Goal: Transaction & Acquisition: Purchase product/service

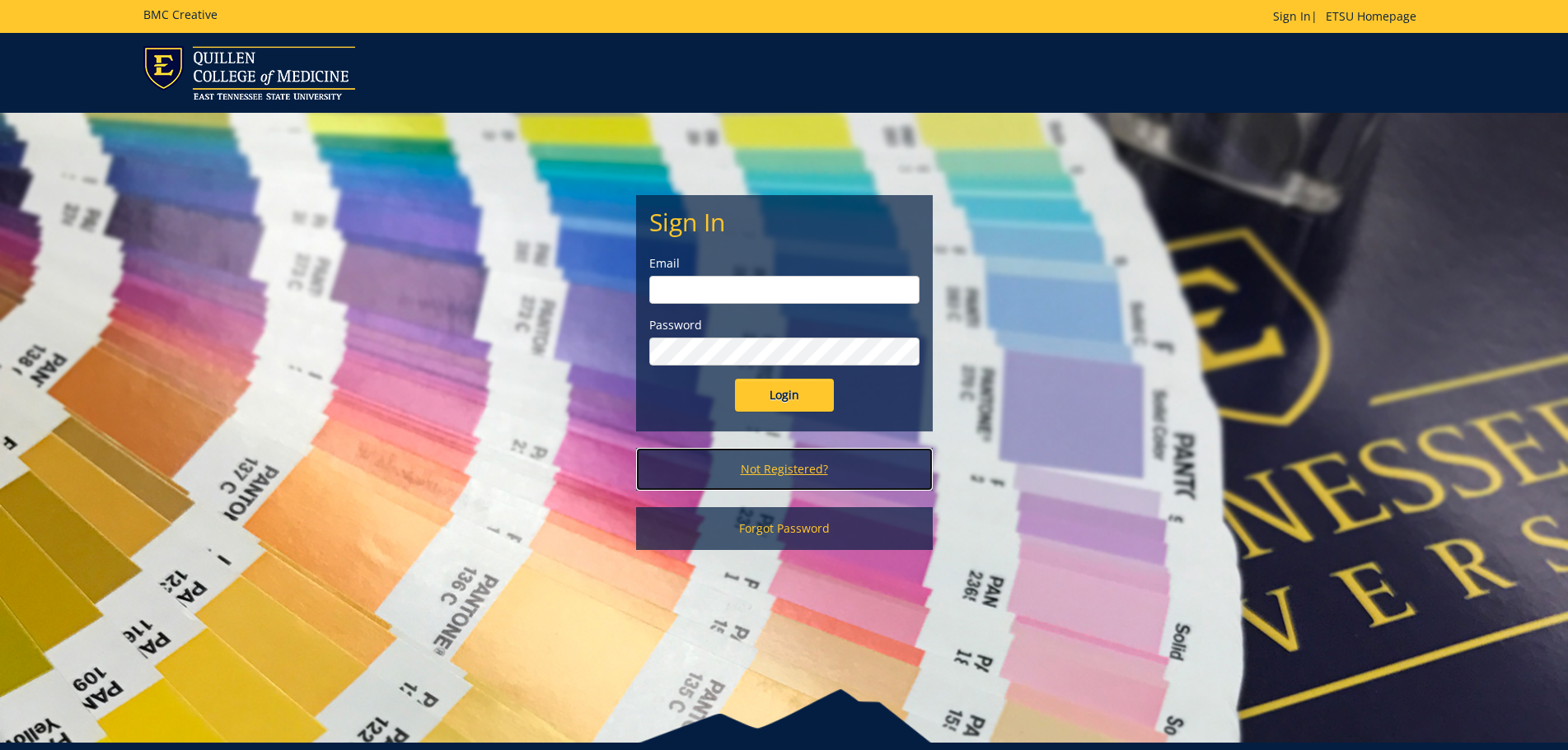
click at [798, 464] on link "Not Registered?" at bounding box center [784, 469] width 296 height 43
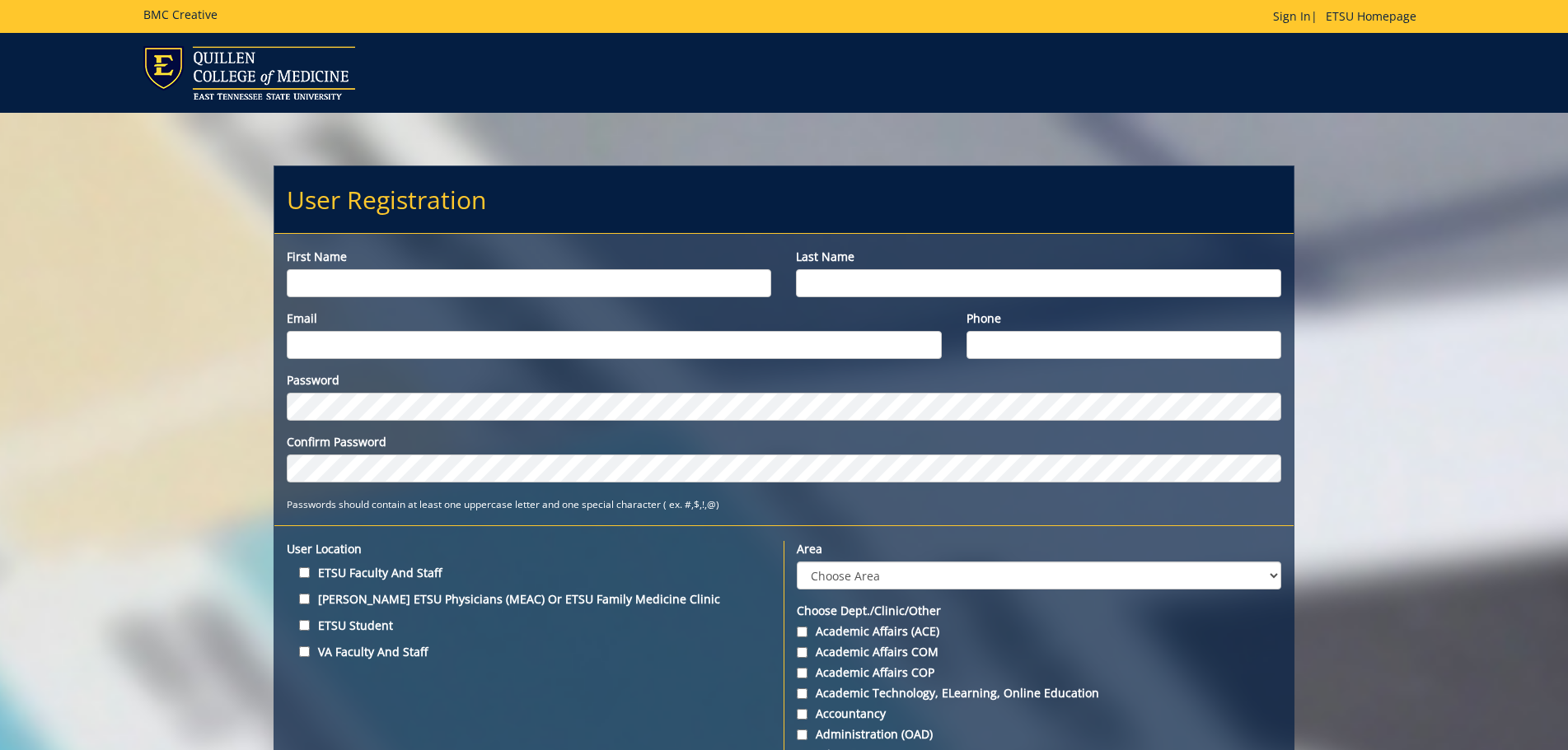
click at [447, 283] on input "First name" at bounding box center [528, 283] width 484 height 28
type input "Michele"
type input "Moser"
type input "moser@etsu.edu"
type input "423-379-8085"
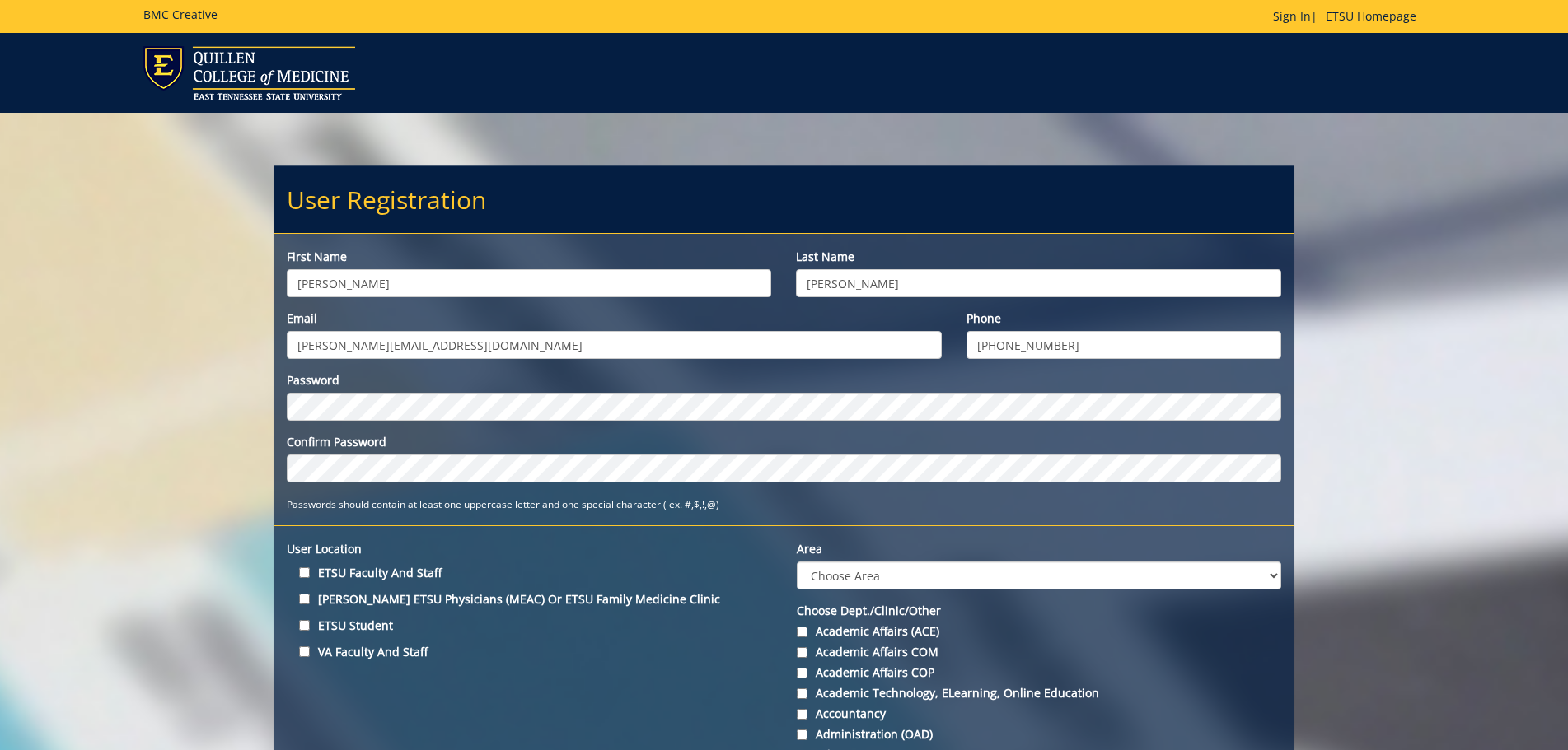
click at [358, 573] on label "ETSU Faculty and Staff" at bounding box center [528, 572] width 484 height 22
click at [309, 573] on input "ETSU Faculty and Staff" at bounding box center [305, 572] width 11 height 11
checkbox input "true"
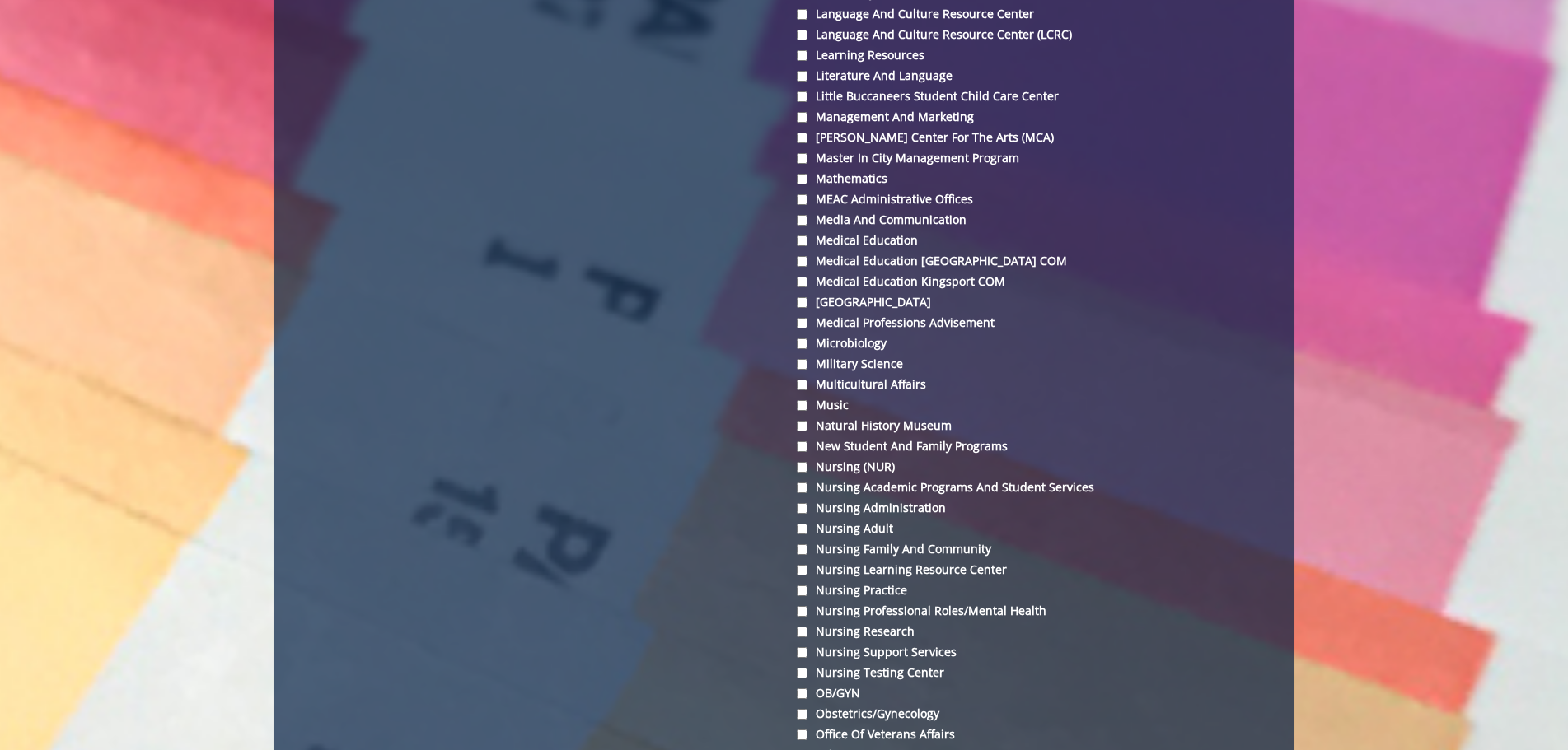
scroll to position [4281, 0]
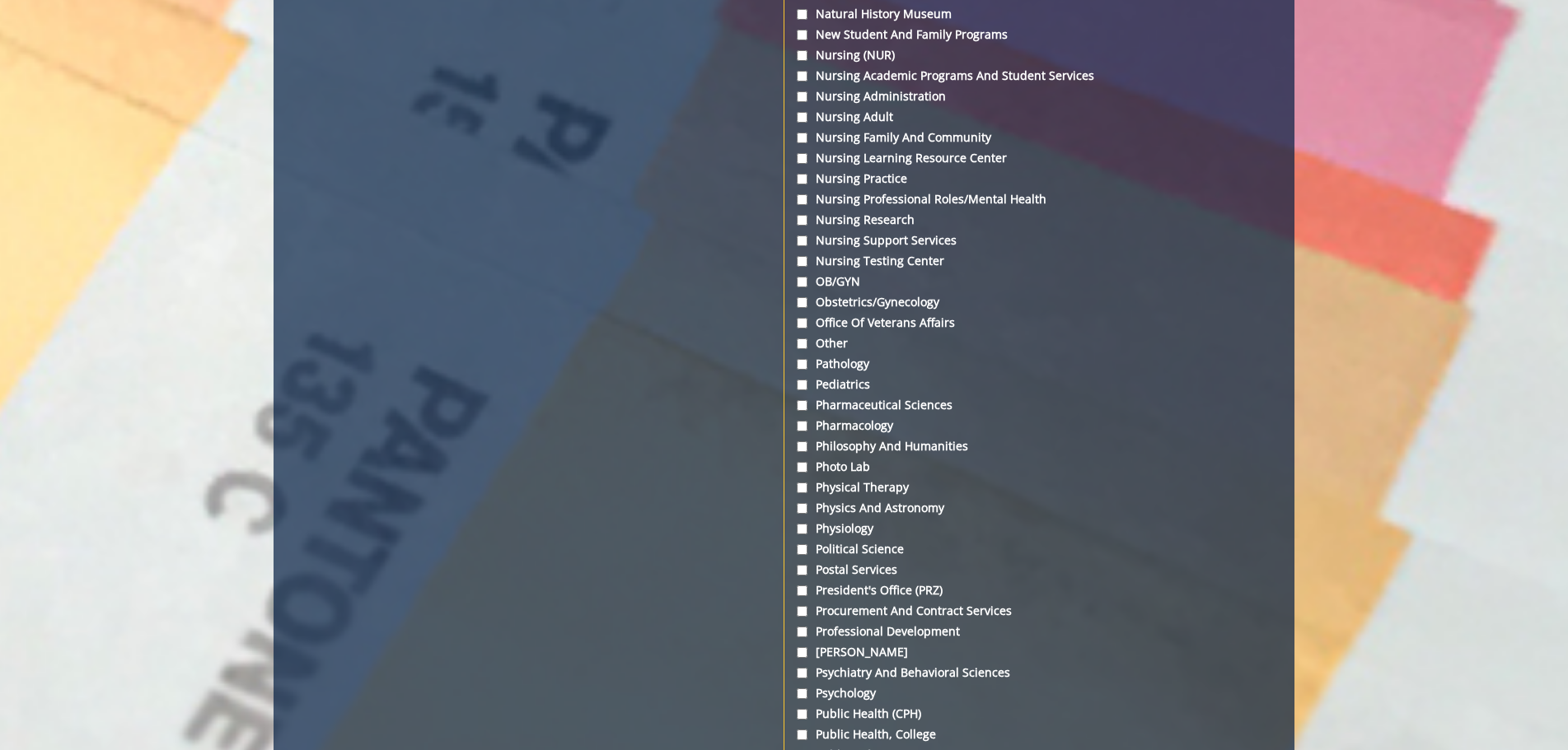
click at [841, 676] on label "Psychiatry and Behavioral Sciences" at bounding box center [1038, 673] width 483 height 17
click at [807, 676] on input "Psychiatry and Behavioral Sciences" at bounding box center [802, 674] width 11 height 11
checkbox input "true"
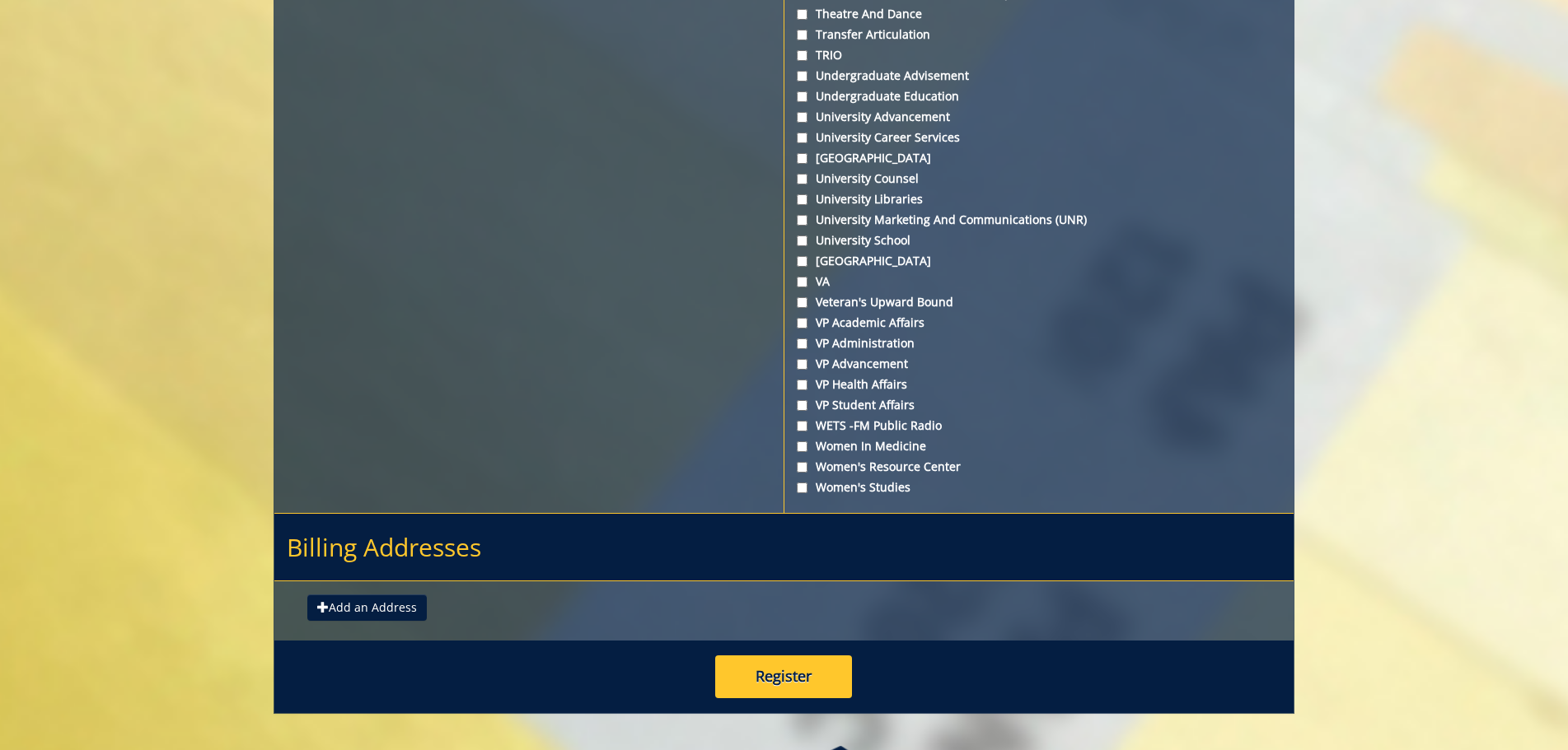
scroll to position [5971, 0]
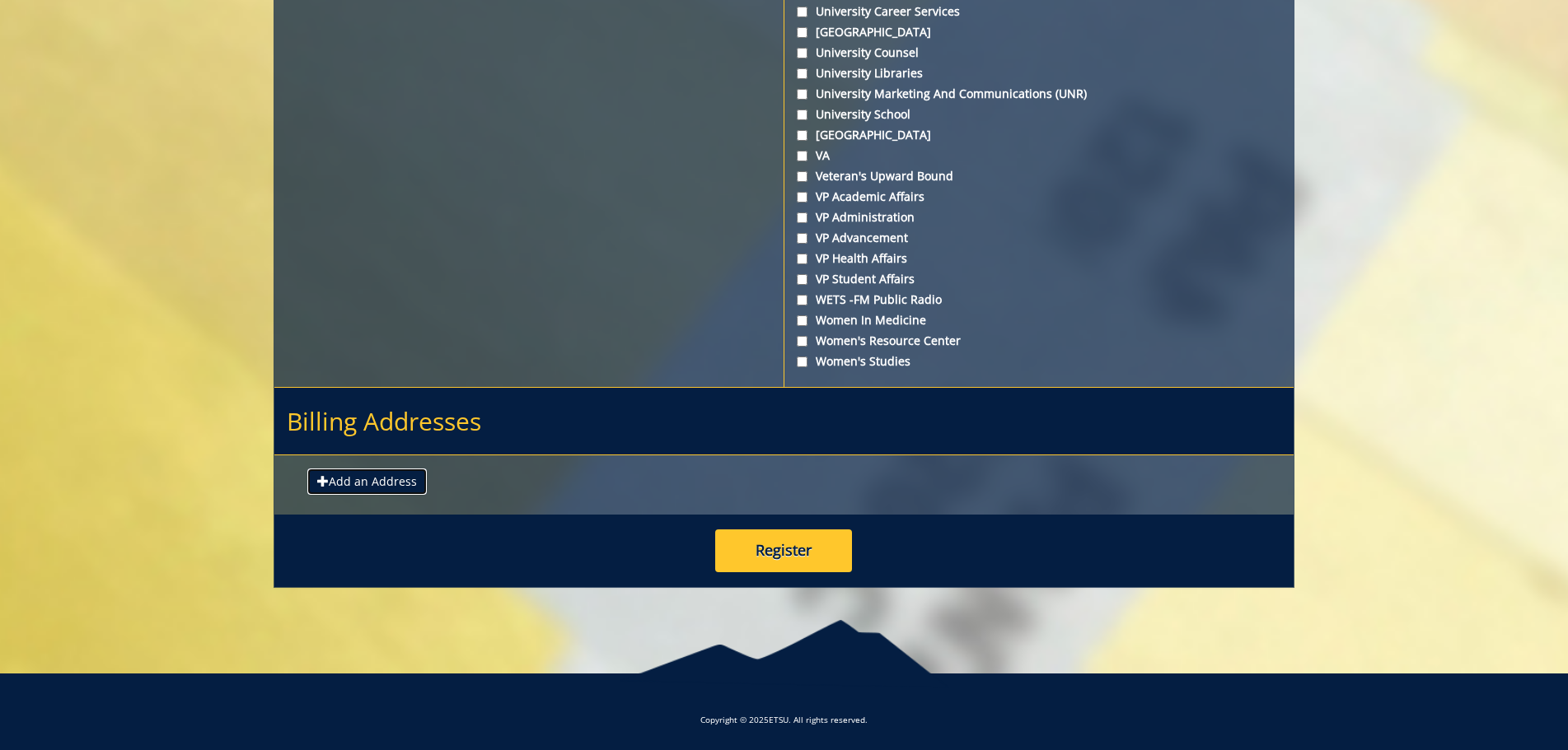
click at [368, 485] on button "Add an Address" at bounding box center [367, 481] width 120 height 27
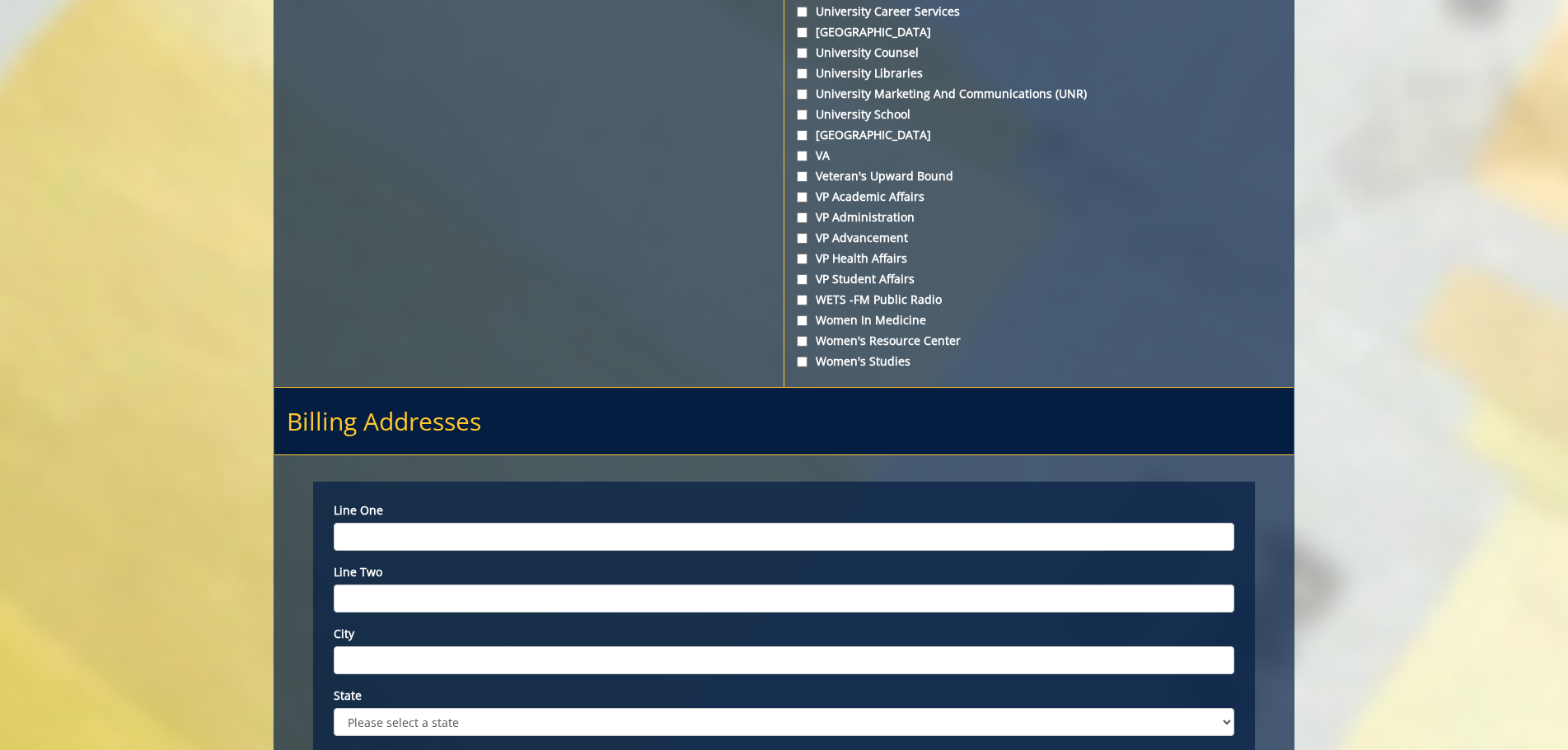
click at [412, 525] on input "Line one" at bounding box center [784, 537] width 900 height 28
type input "325 Treasure Lane"
drag, startPoint x: 433, startPoint y: 663, endPoint x: 411, endPoint y: 655, distance: 23.4
click at [411, 655] on input "Johnson City, TN" at bounding box center [784, 660] width 900 height 28
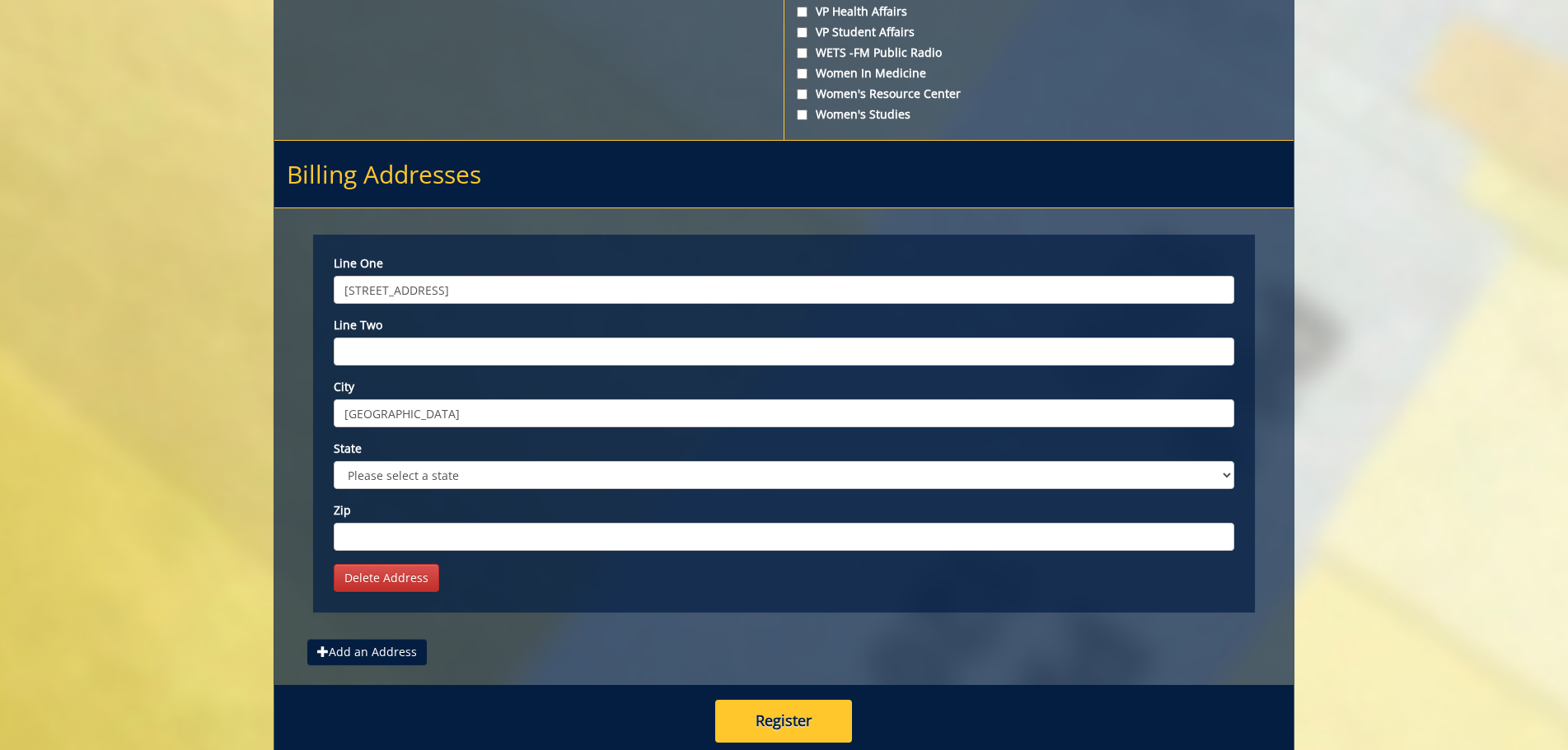
type input "Johnson City"
click at [397, 469] on select "Please select a state AK AL AR AS AZ CA CO CT DC DE FL FM GA GU HI IA ID IL IN …" at bounding box center [784, 475] width 900 height 28
select select "1"
click at [333, 461] on select "Please select a state AK AL AR AS AZ CA CO CT DC DE FL FM GA GU HI IA ID IL IN …" at bounding box center [784, 475] width 900 height 28
click at [420, 537] on input "Zip" at bounding box center [784, 537] width 900 height 28
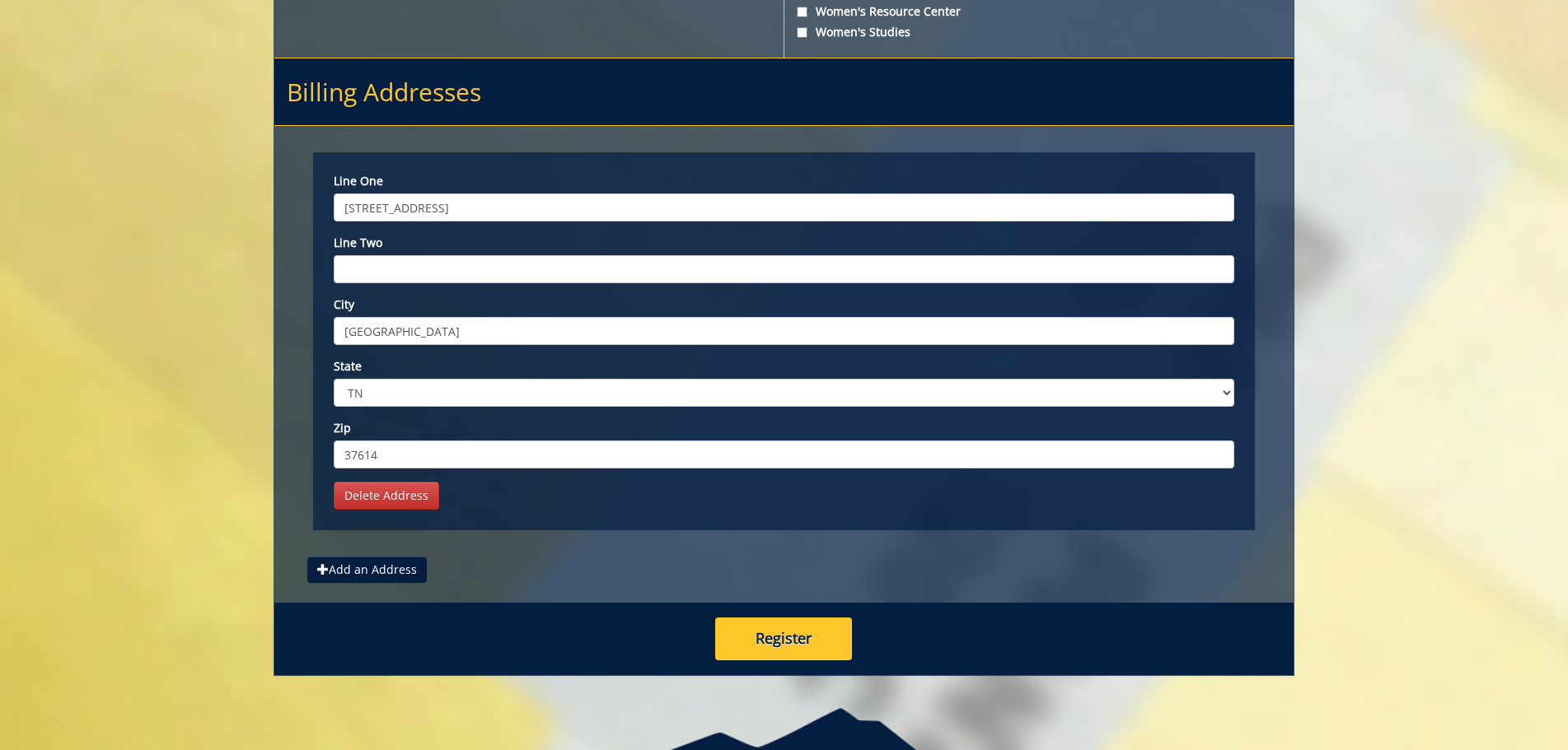
scroll to position [6383, 0]
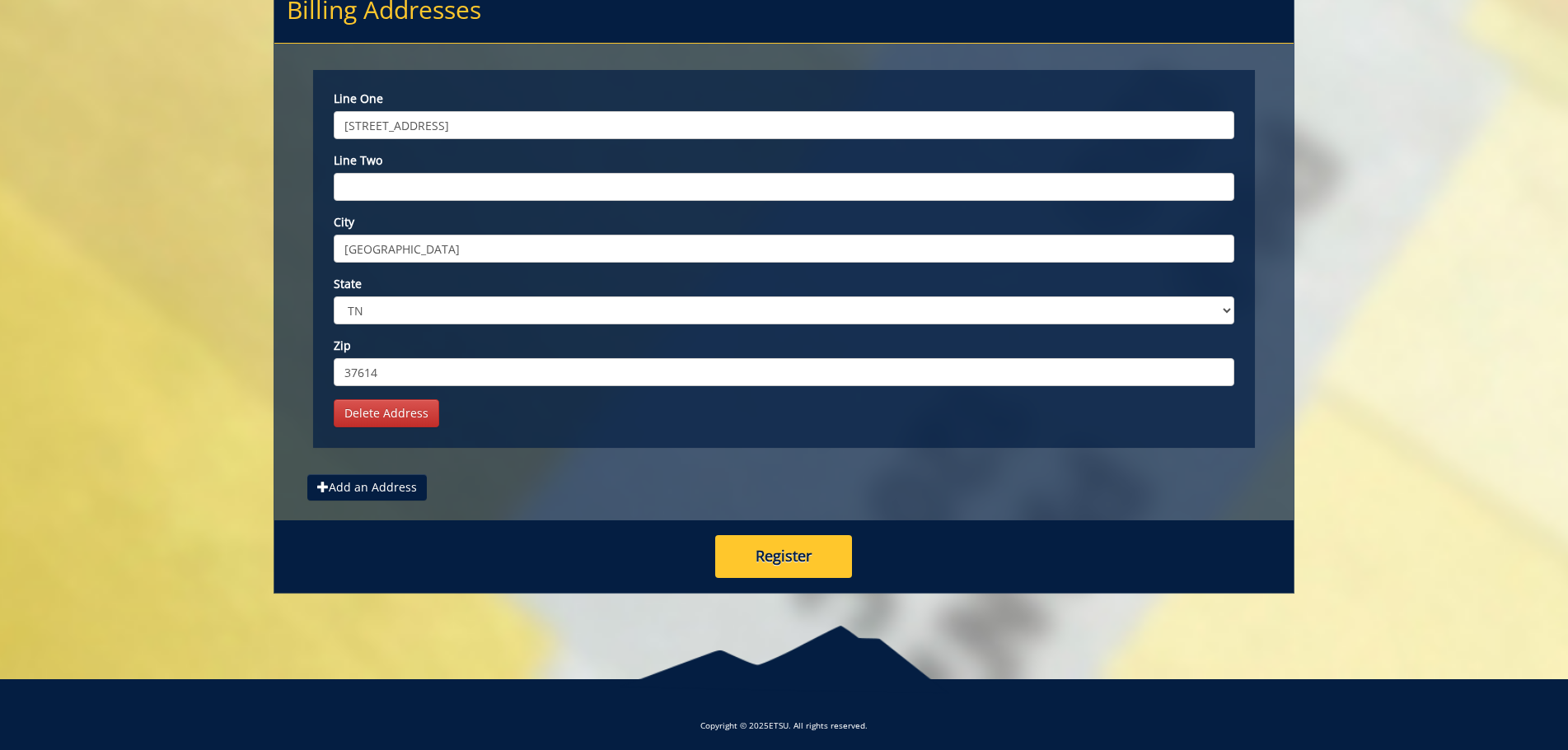
type input "37614"
drag, startPoint x: 745, startPoint y: 561, endPoint x: 726, endPoint y: 564, distance: 19.2
click at [745, 560] on button "Register" at bounding box center [784, 557] width 137 height 43
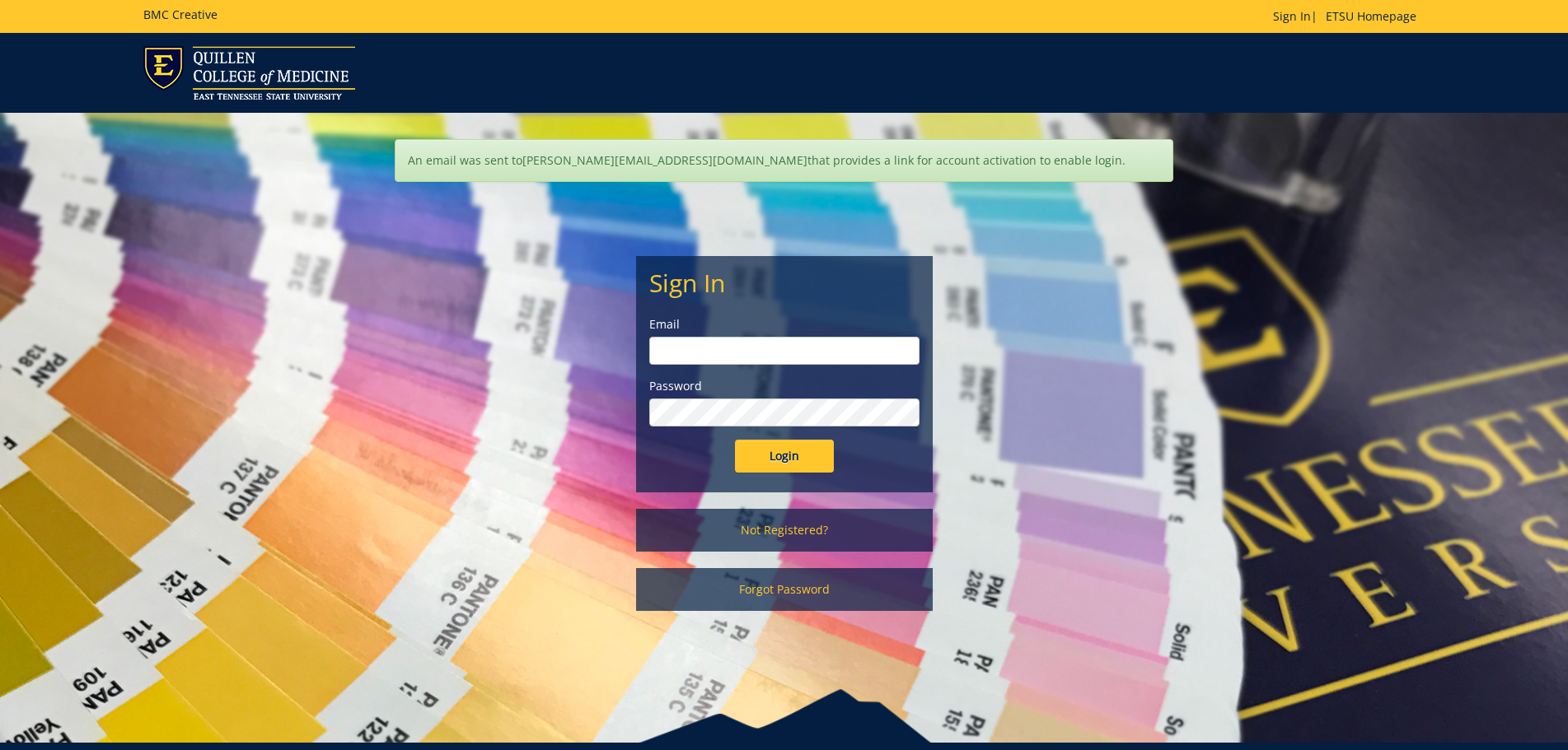
click at [760, 352] on input "email" at bounding box center [784, 351] width 270 height 28
type input "moser@etsu.edu"
click at [779, 448] on input "Login" at bounding box center [784, 456] width 99 height 33
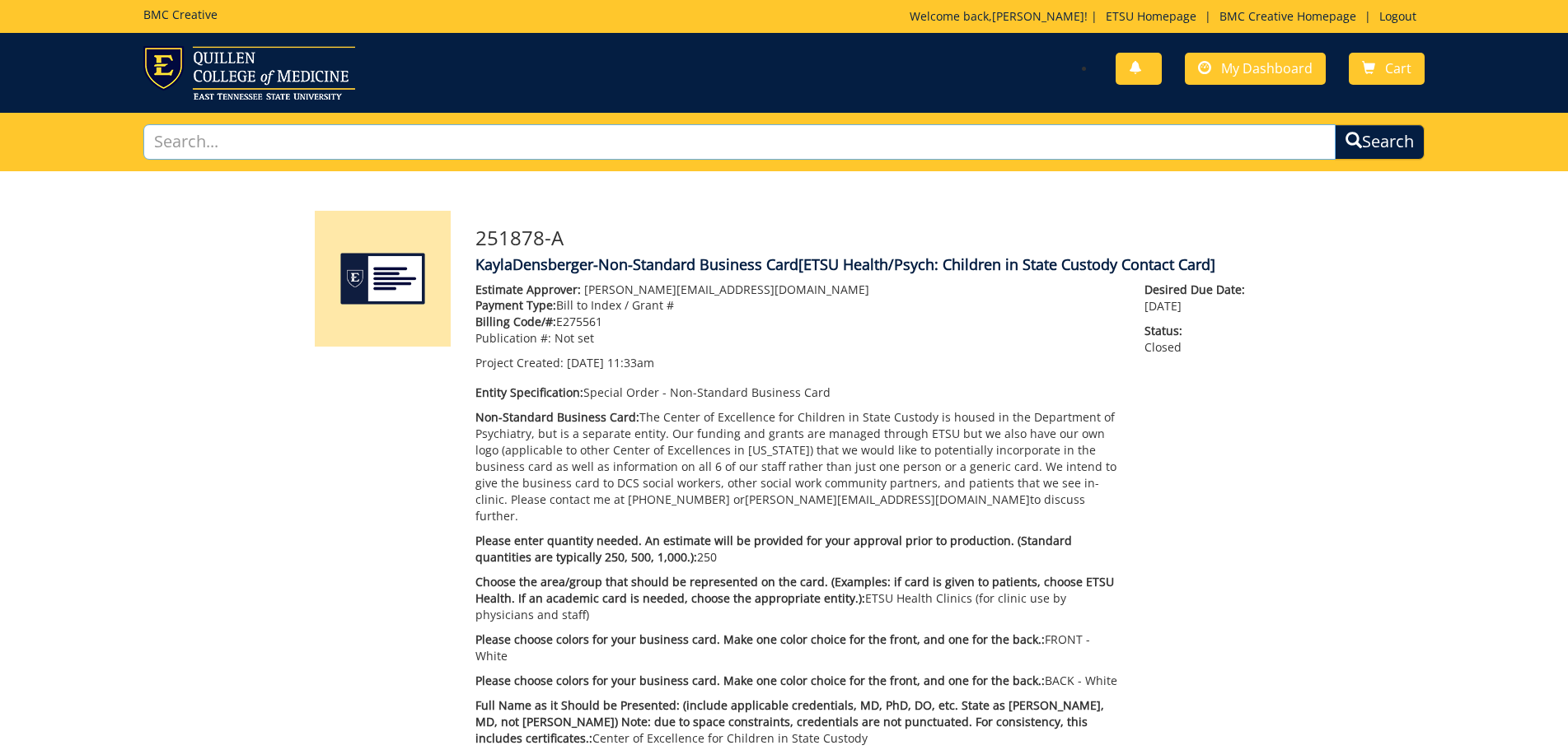
click at [191, 140] on input "text" at bounding box center [739, 142] width 1192 height 35
click at [1302, 13] on link "BMC Creative Homepage" at bounding box center [1287, 16] width 153 height 16
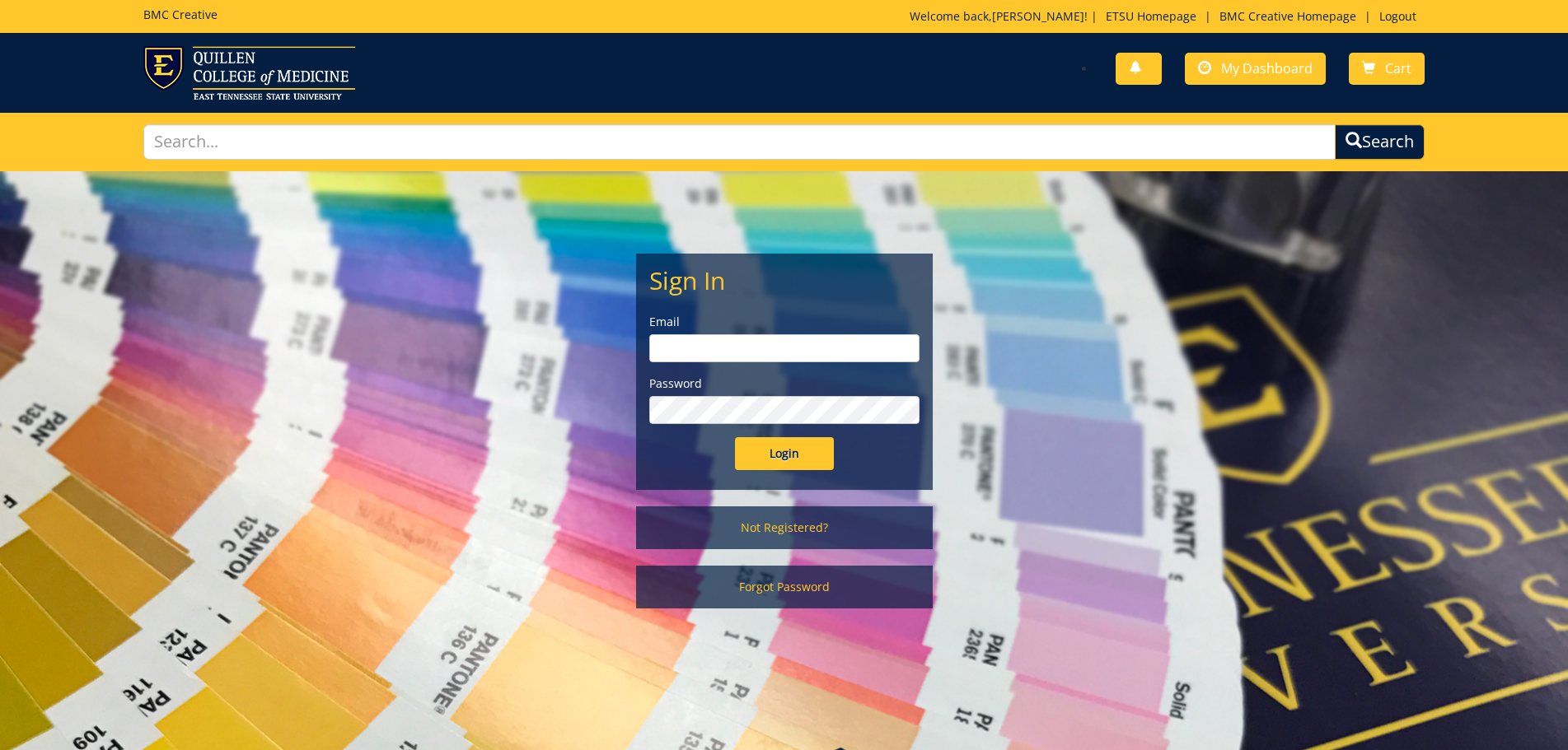
click at [694, 334] on div "Email" at bounding box center [784, 338] width 270 height 49
click at [694, 345] on input "email" at bounding box center [784, 348] width 270 height 28
type input "moser@etsu.edu"
click at [797, 460] on input "Login" at bounding box center [784, 454] width 99 height 33
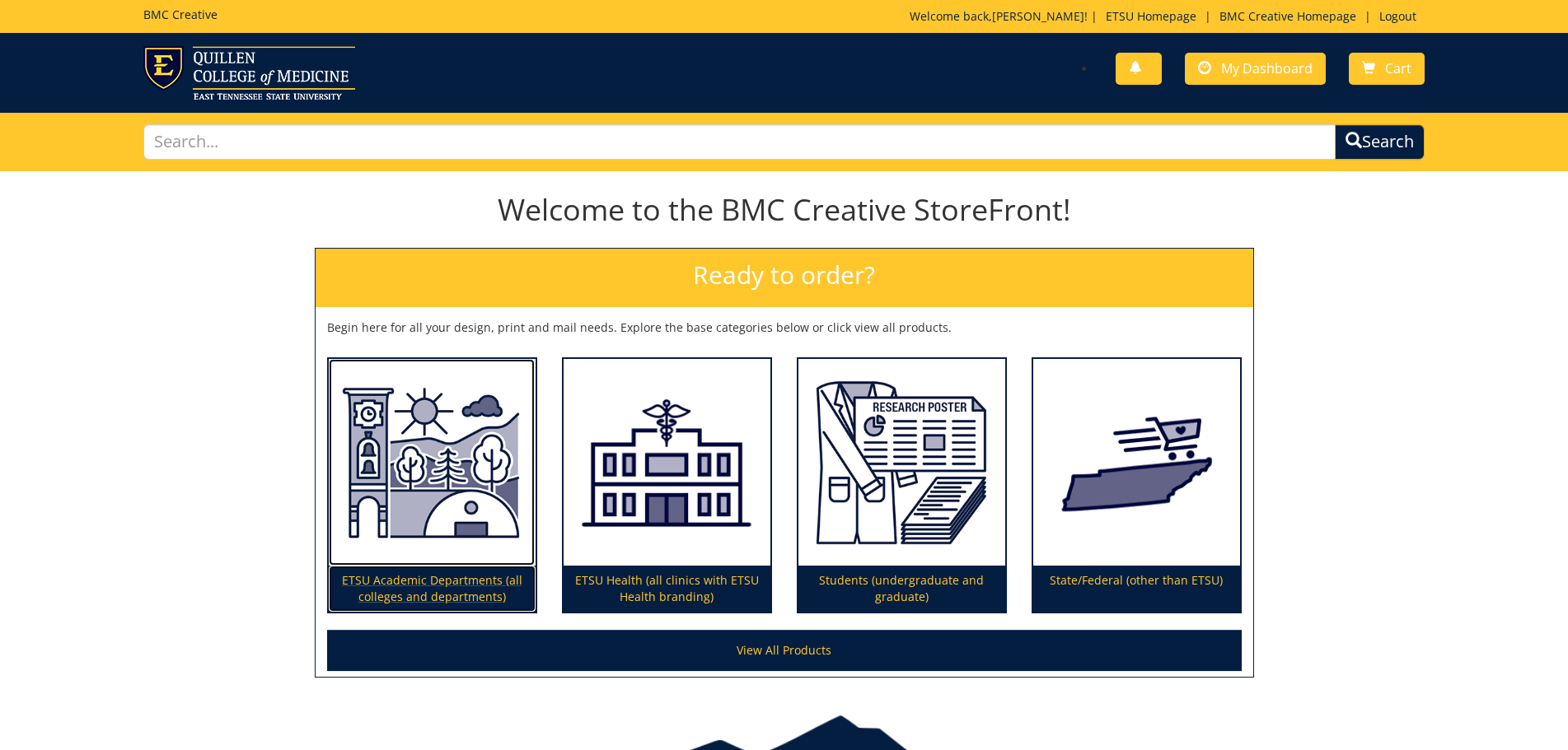
click at [503, 502] on img at bounding box center [432, 462] width 207 height 207
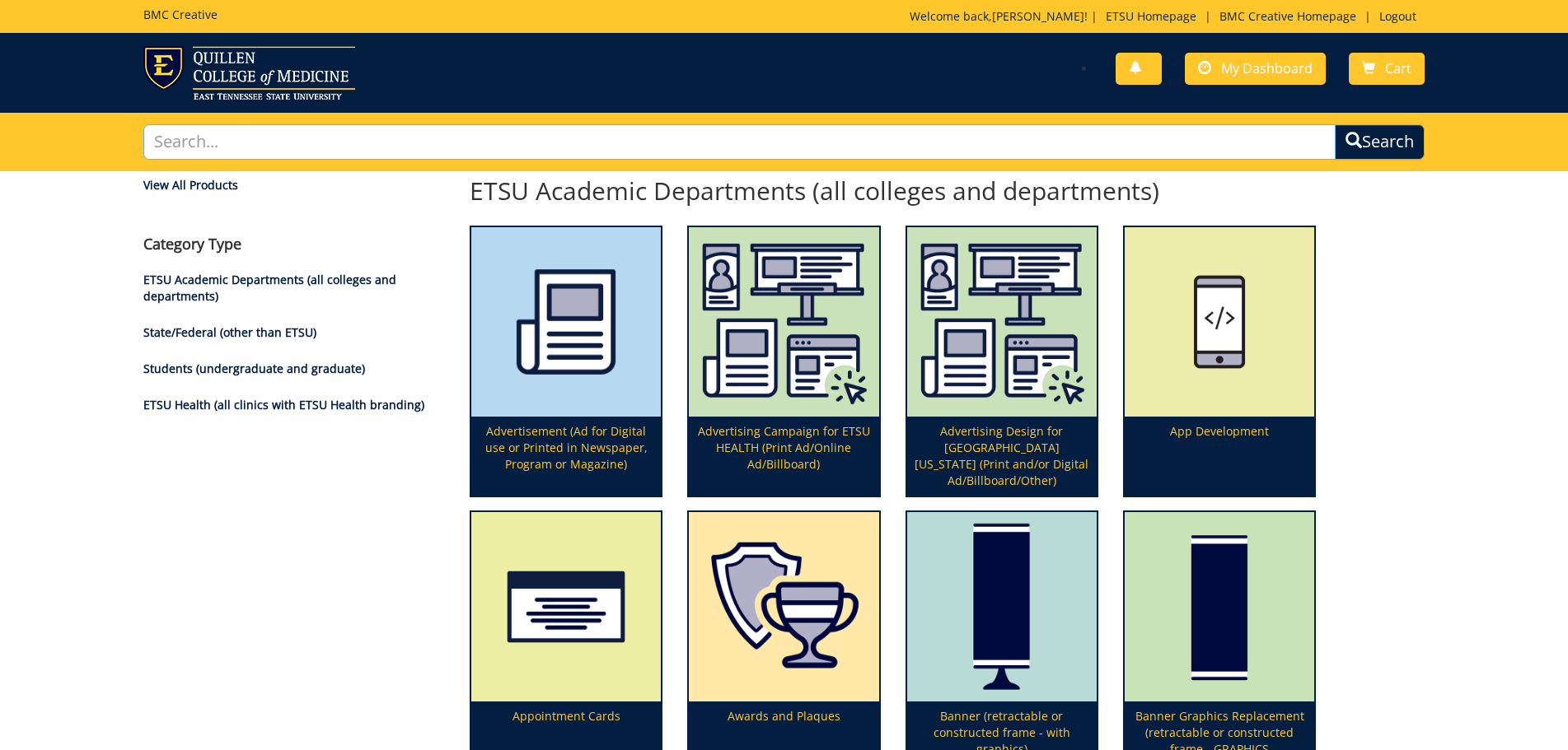
click at [329, 144] on input "text" at bounding box center [739, 142] width 1192 height 35
type input "poster"
click at [1334, 124] on button "Search" at bounding box center [1379, 142] width 90 height 35
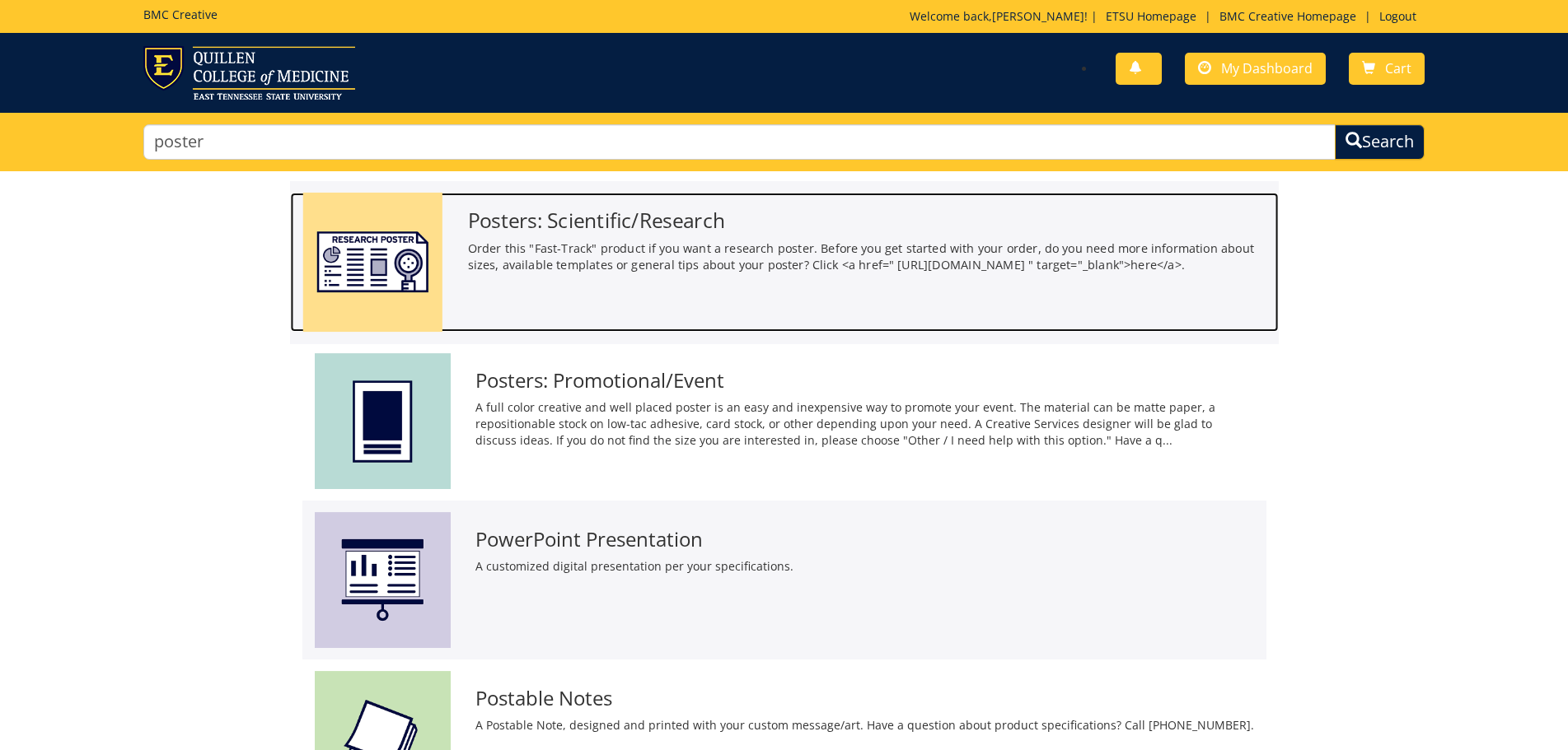
click at [576, 225] on h3 "Posters: Scientific/Research" at bounding box center [865, 220] width 798 height 22
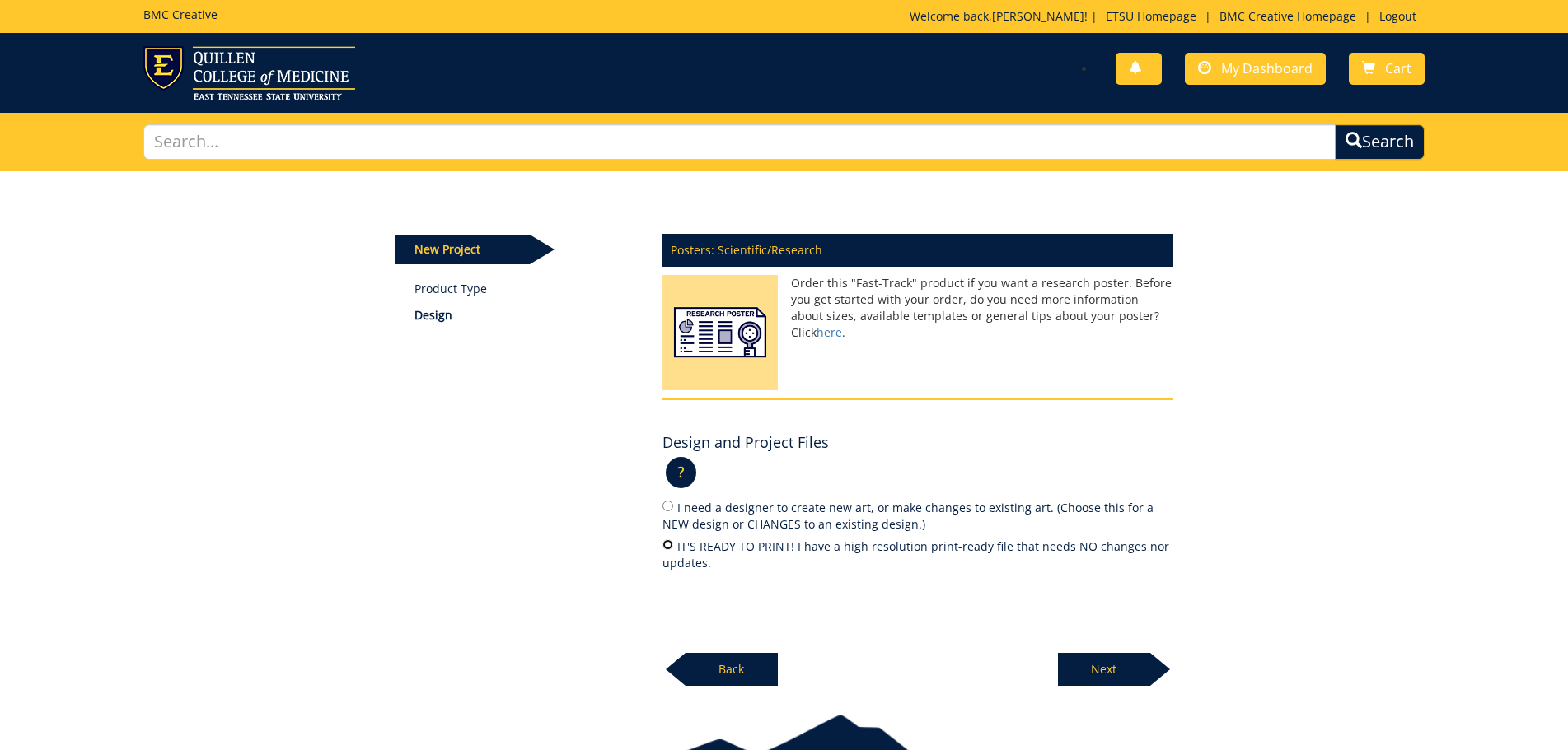
drag, startPoint x: 668, startPoint y: 543, endPoint x: 677, endPoint y: 549, distance: 10.8
click at [669, 543] on input "IT'S READY TO PRINT! I have a high resolution print-ready file that needs NO ch…" at bounding box center [668, 545] width 11 height 11
radio input "true"
click at [1118, 663] on p "Next" at bounding box center [1104, 669] width 92 height 33
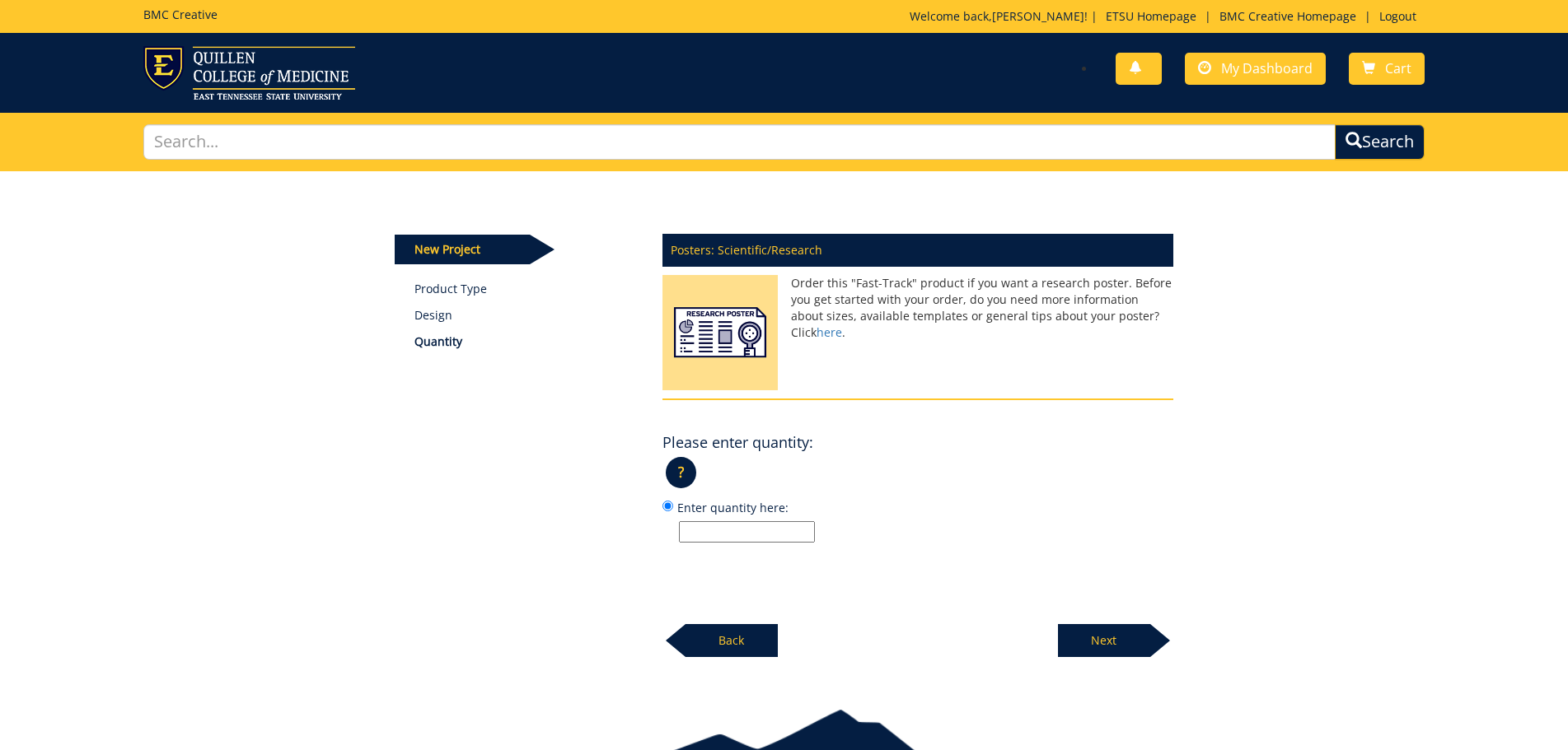
click at [714, 537] on input "Enter quantity here:" at bounding box center [747, 531] width 136 height 21
type input "1"
click at [1128, 643] on p "Next" at bounding box center [1104, 640] width 92 height 33
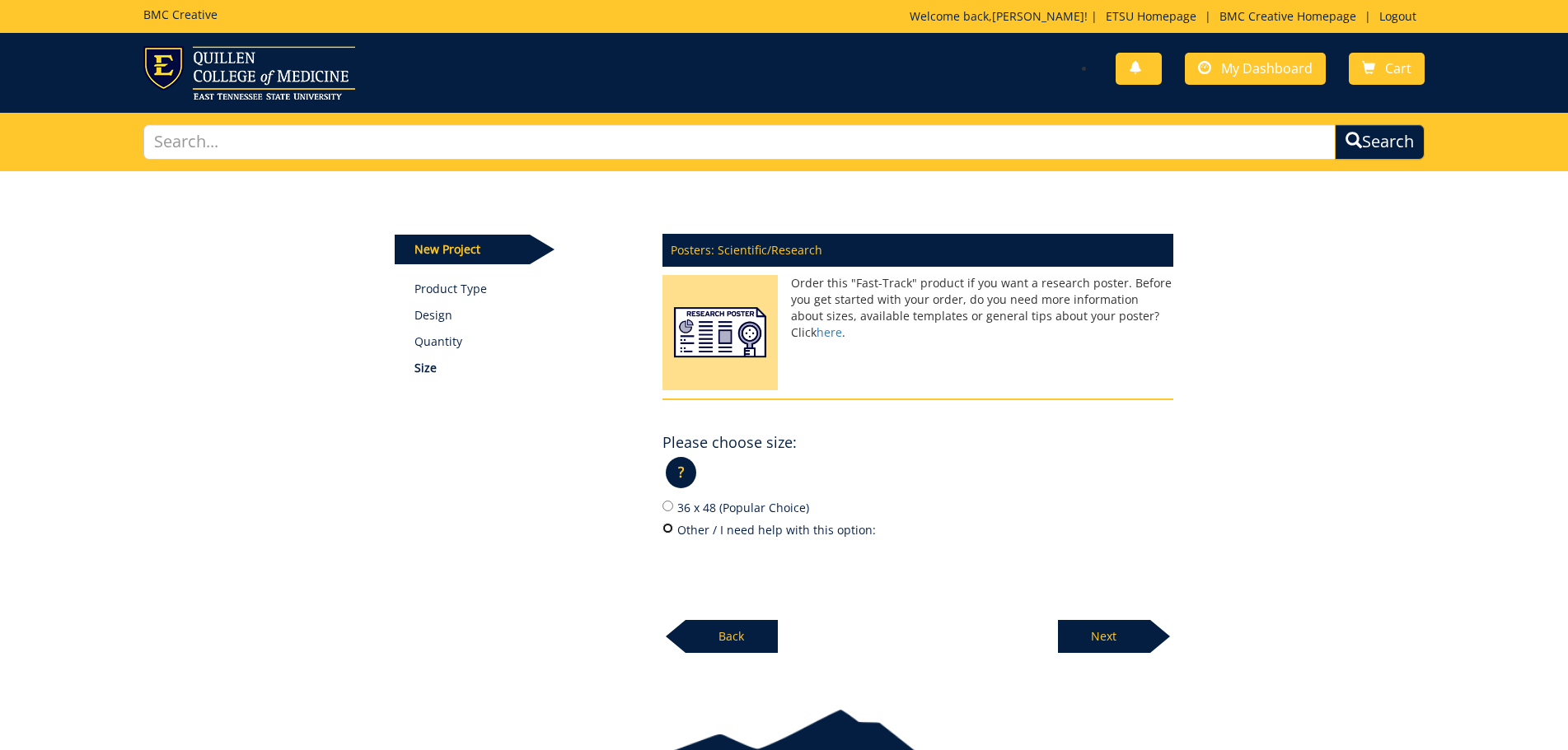
click at [667, 528] on input "Other / I need help with this option:" at bounding box center [668, 528] width 11 height 11
radio input "true"
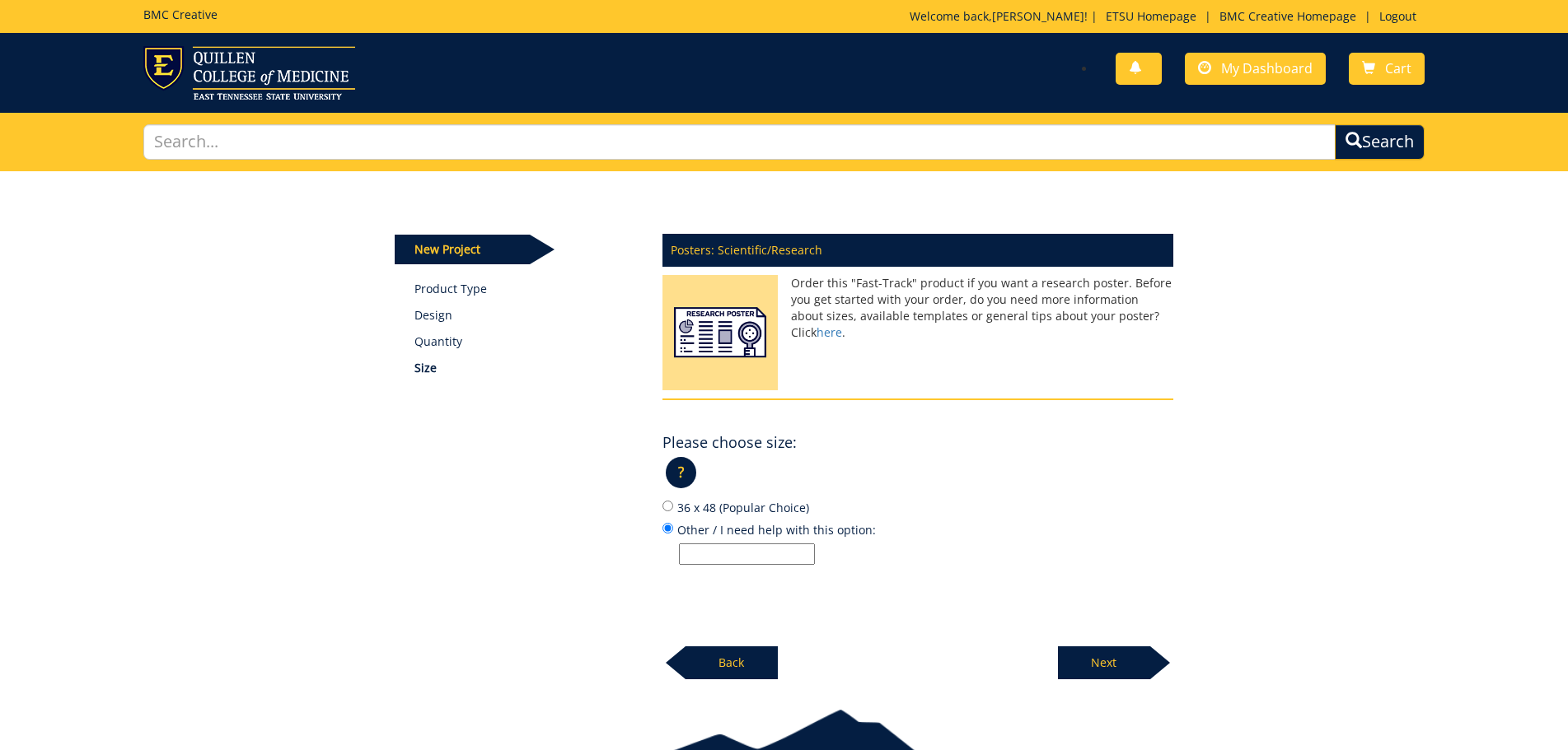
click at [749, 552] on input "Other / I need help with this option:" at bounding box center [747, 553] width 136 height 21
type input "39x39"
click at [1095, 652] on p "Next" at bounding box center [1104, 663] width 92 height 33
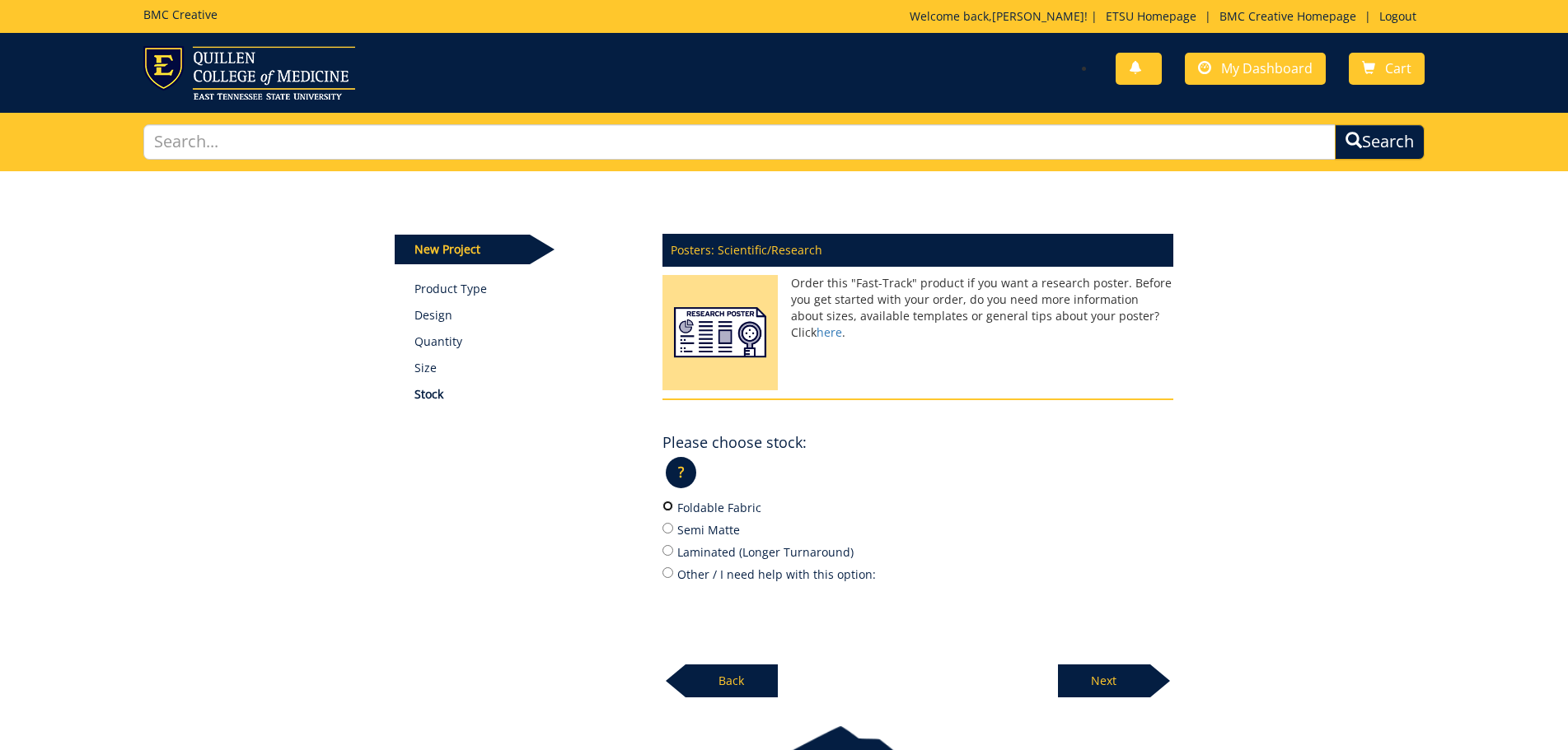
click at [667, 508] on input "Foldable Fabric" at bounding box center [668, 506] width 11 height 11
radio input "true"
click at [1077, 673] on p "Next" at bounding box center [1104, 681] width 92 height 33
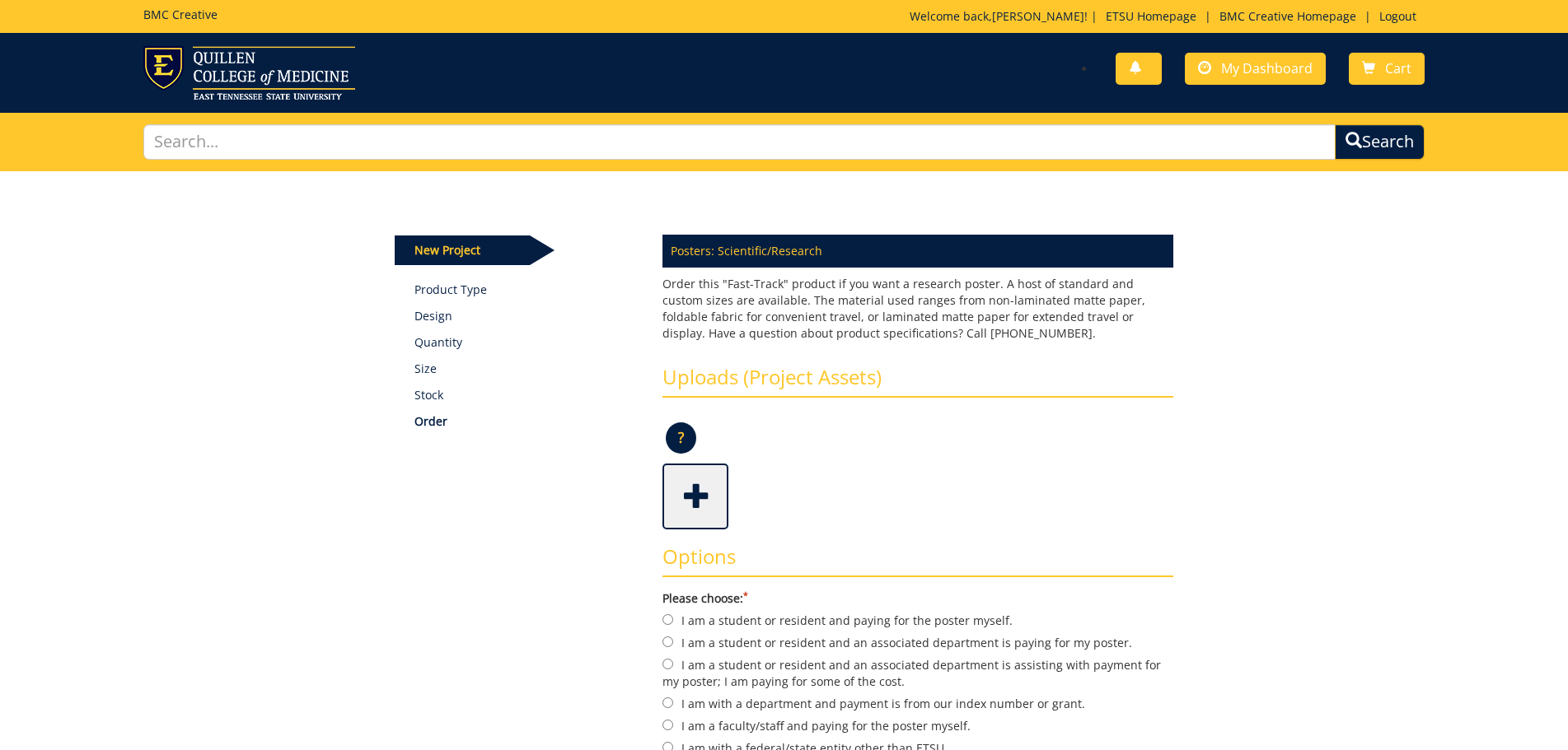
click at [668, 493] on span at bounding box center [697, 494] width 66 height 58
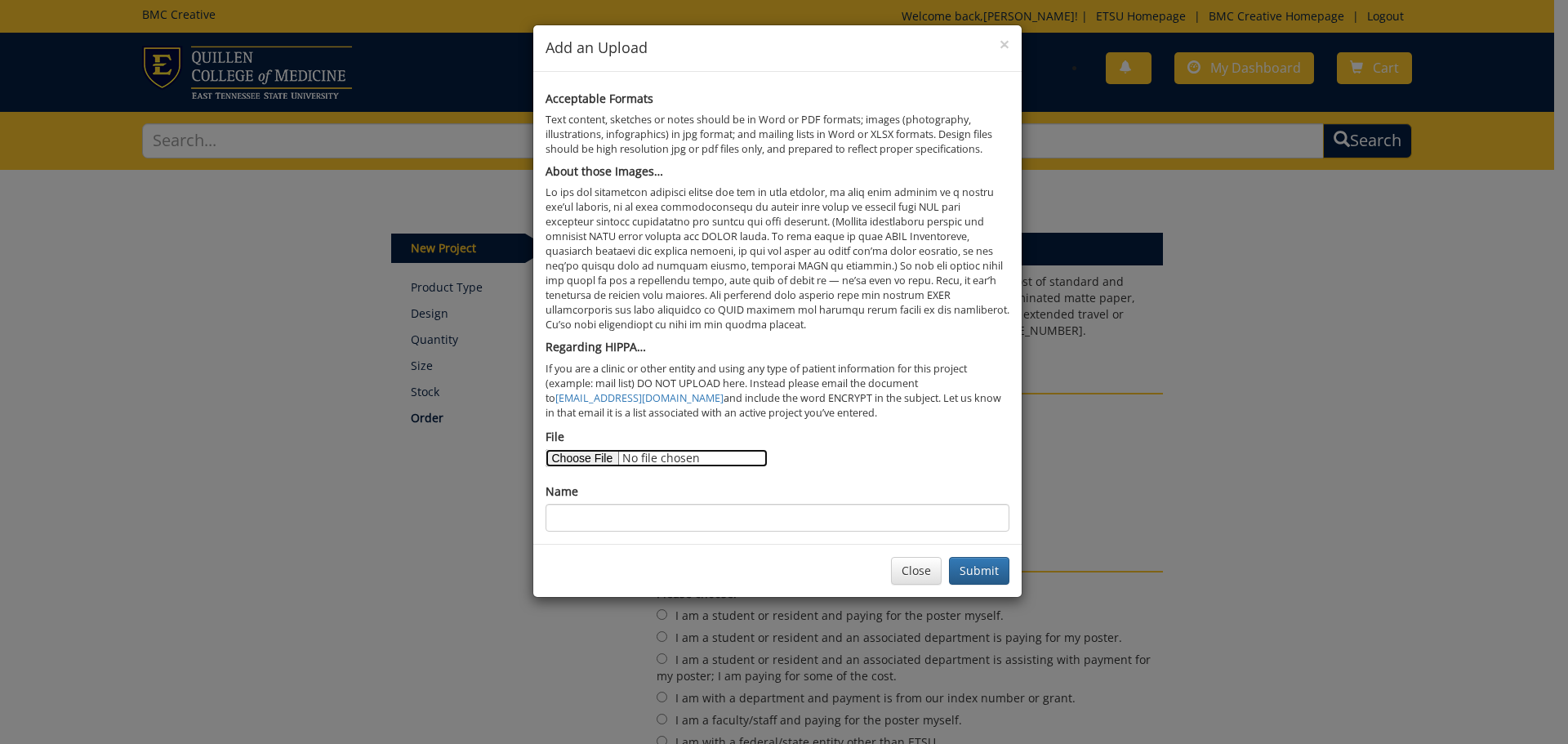
click at [604, 461] on input "File" at bounding box center [656, 458] width 222 height 18
click at [630, 510] on input "Name" at bounding box center [778, 518] width 464 height 27
click at [988, 567] on button "Submit" at bounding box center [979, 571] width 60 height 27
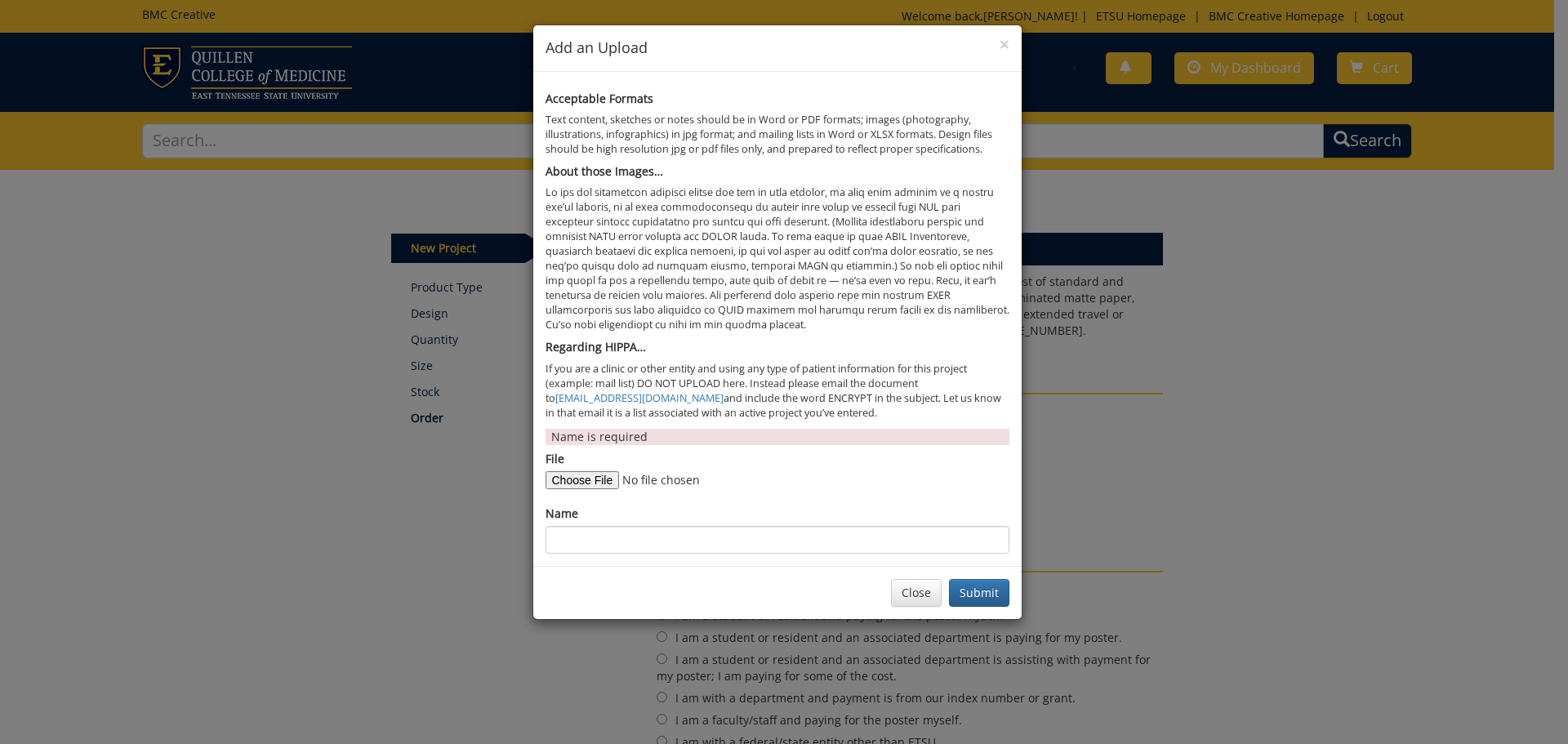
click at [608, 558] on div "Acceptable Formats Text content, sketches or notes should be in Word or PDF for…" at bounding box center [777, 319] width 488 height 494
click at [612, 548] on input "Name" at bounding box center [778, 540] width 464 height 27
click at [910, 603] on button "Close" at bounding box center [915, 592] width 50 height 27
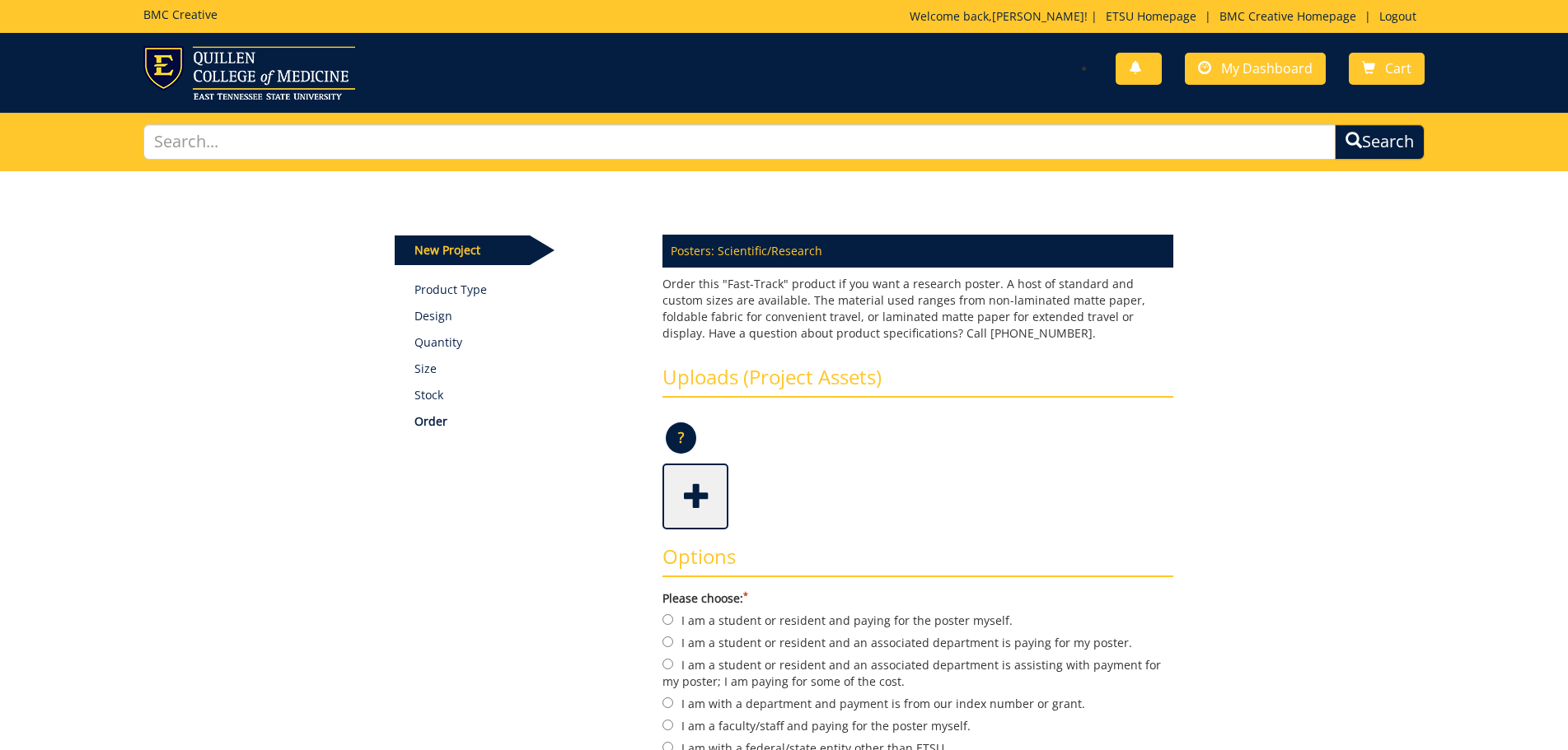
drag, startPoint x: 909, startPoint y: 710, endPoint x: 919, endPoint y: 679, distance: 32.6
drag, startPoint x: 919, startPoint y: 679, endPoint x: 713, endPoint y: 487, distance: 281.6
click at [713, 487] on span at bounding box center [697, 494] width 66 height 58
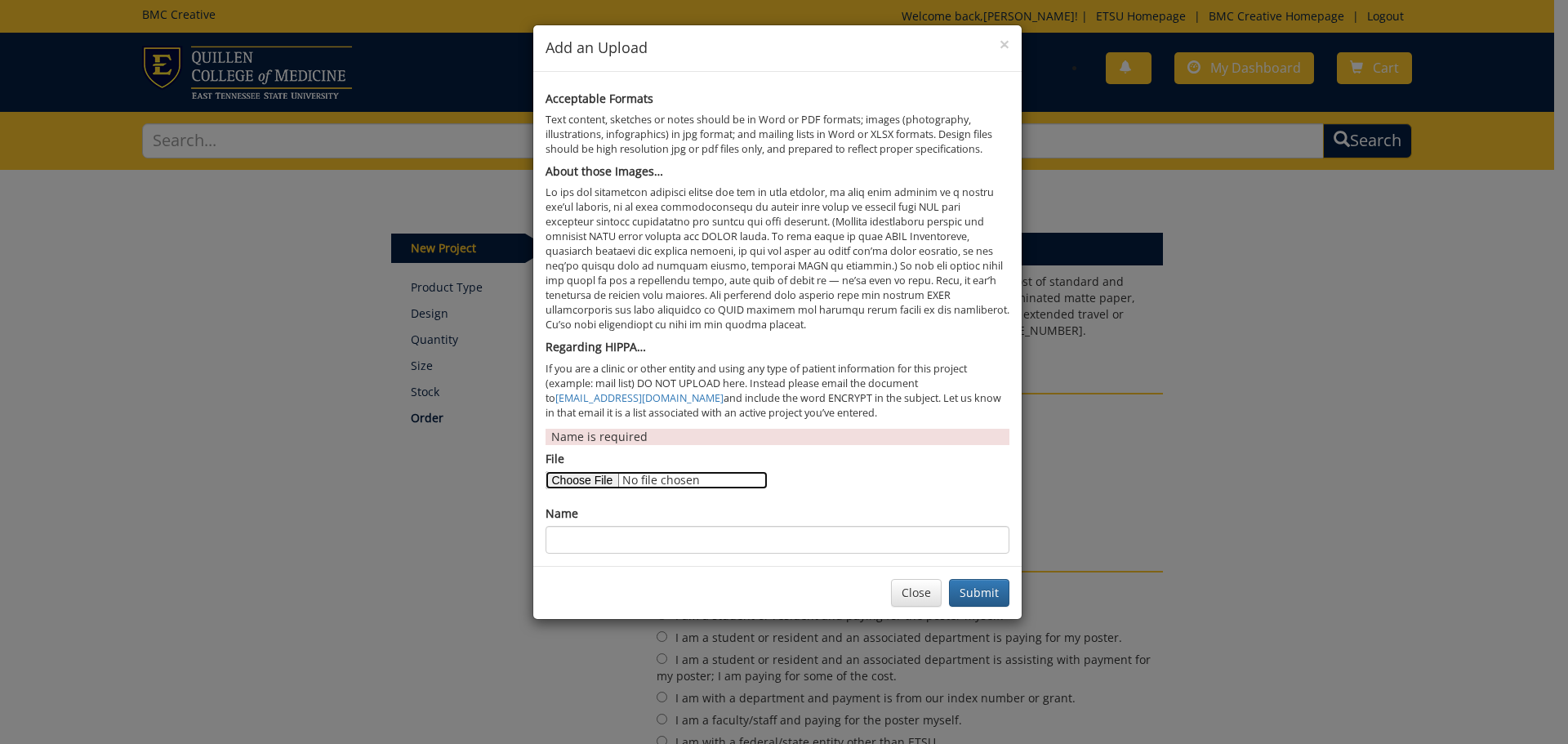
click at [574, 483] on input "File" at bounding box center [656, 480] width 222 height 18
type input "C:\fakepath\ISTSS PCIT Moser Toddler final - Wally Edits[30].pdf"
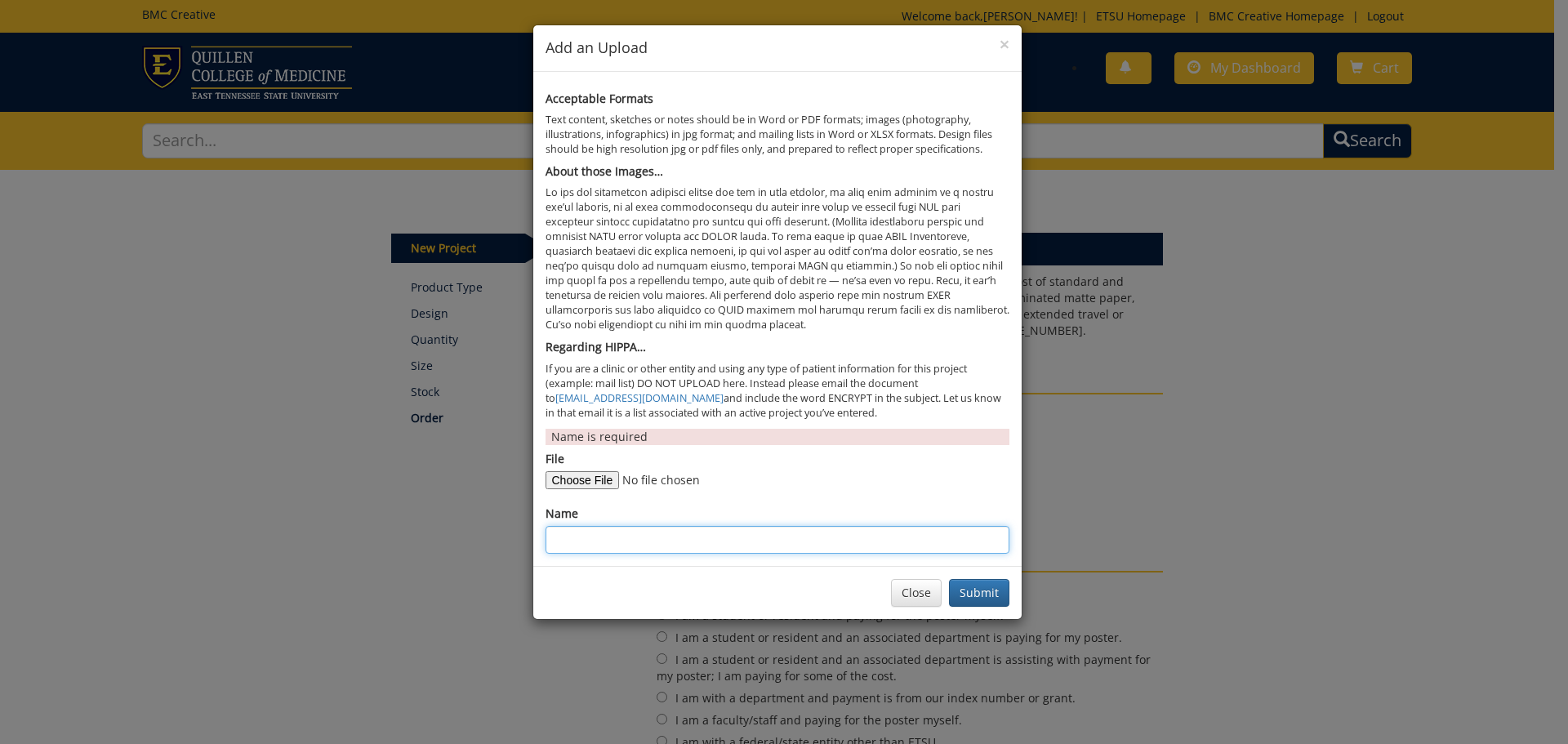
click at [620, 550] on input "Name" at bounding box center [778, 540] width 464 height 27
type input "ISTSS"
click at [982, 603] on button "Submit" at bounding box center [979, 592] width 60 height 27
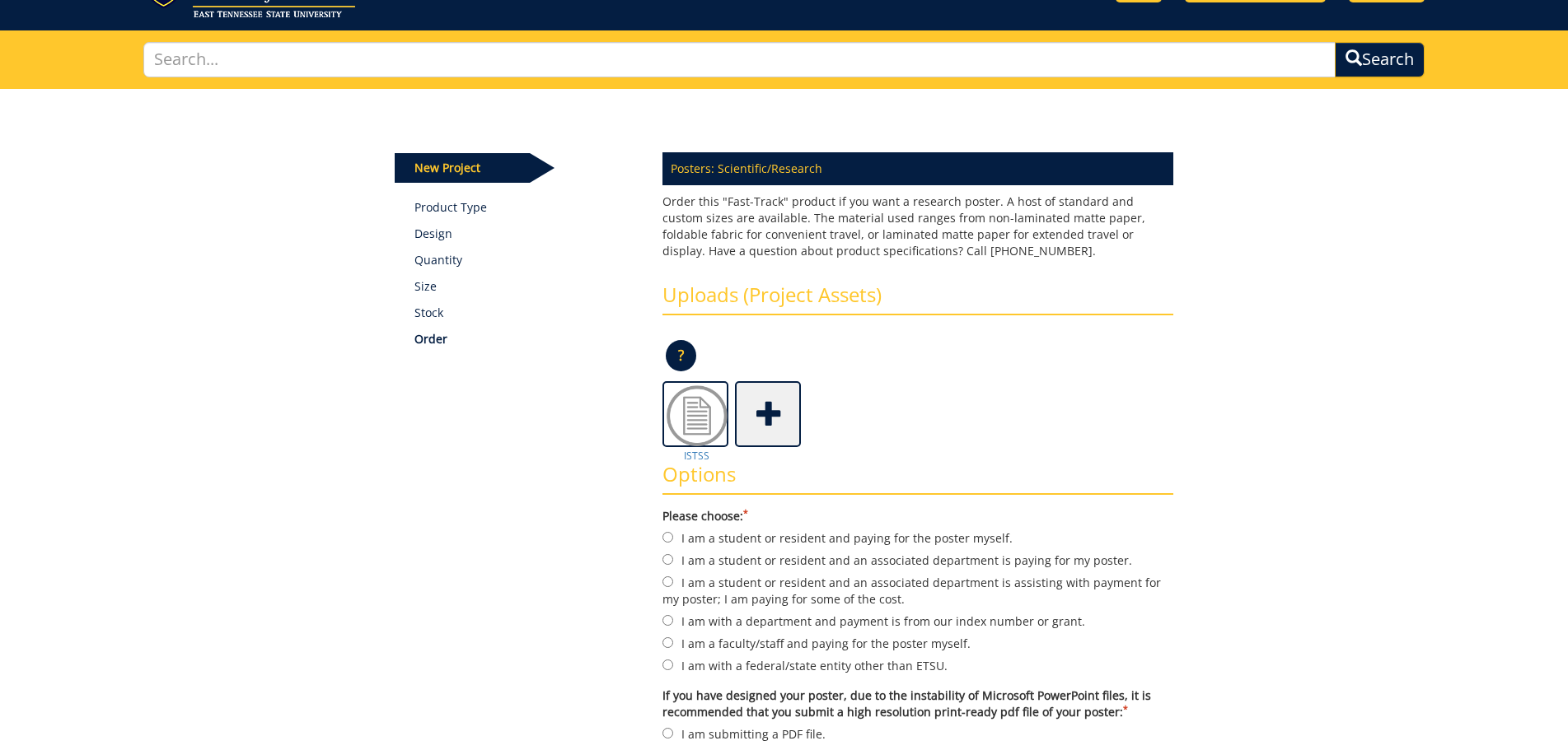
scroll to position [165, 0]
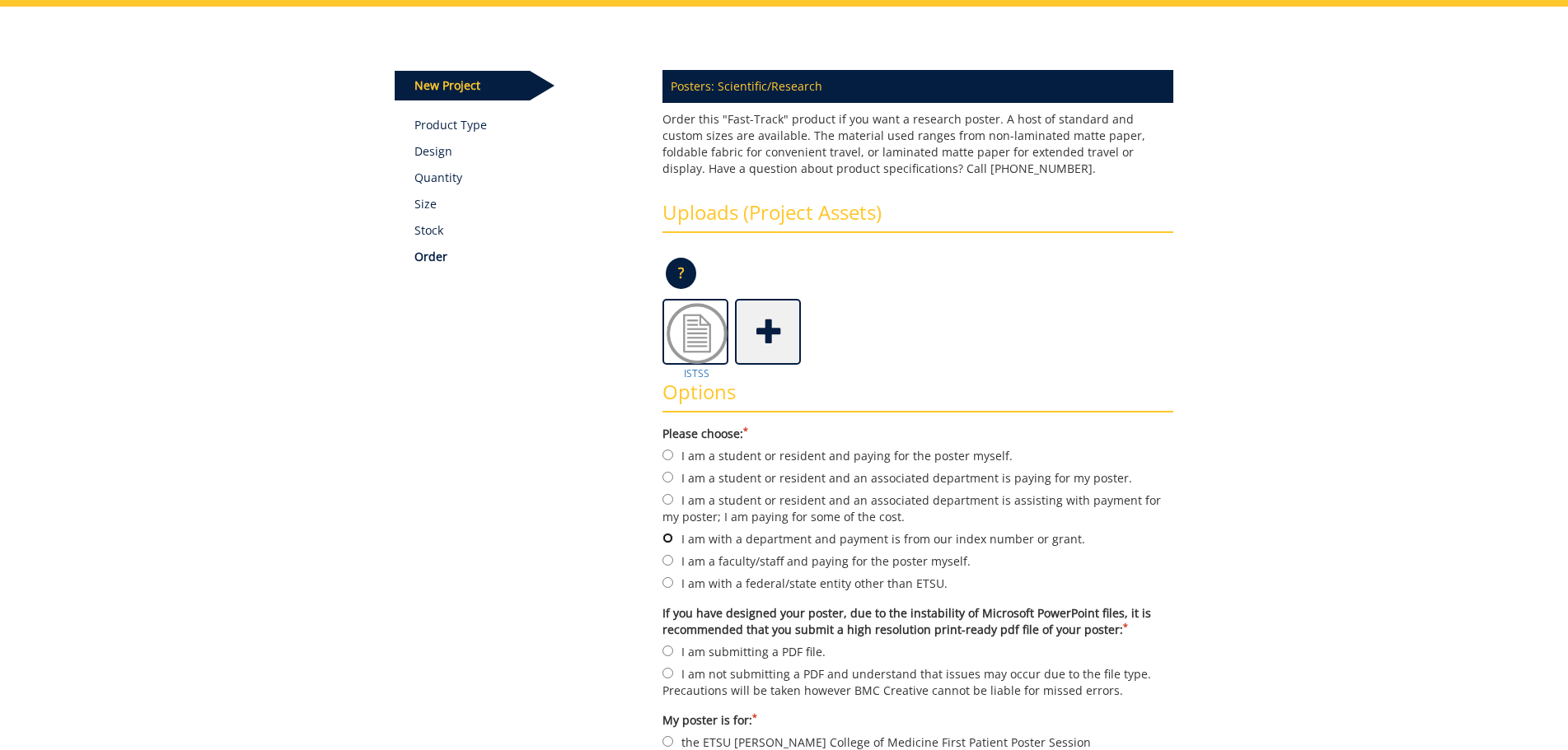
click at [668, 536] on input "I am with a department and payment is from our index number or grant." at bounding box center [668, 538] width 11 height 11
radio input "true"
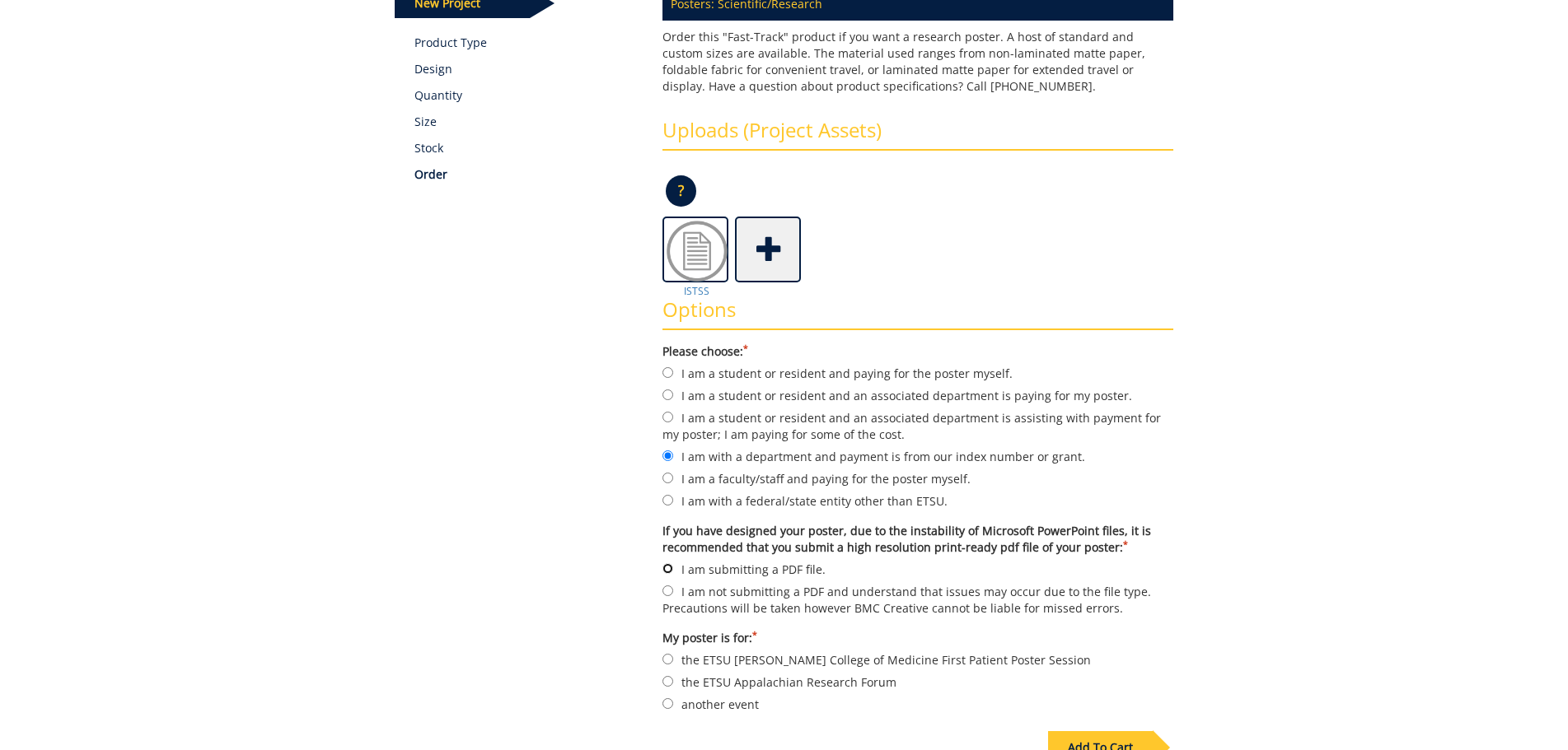
click at [671, 564] on input "I am submitting a PDF file." at bounding box center [668, 569] width 11 height 11
radio input "true"
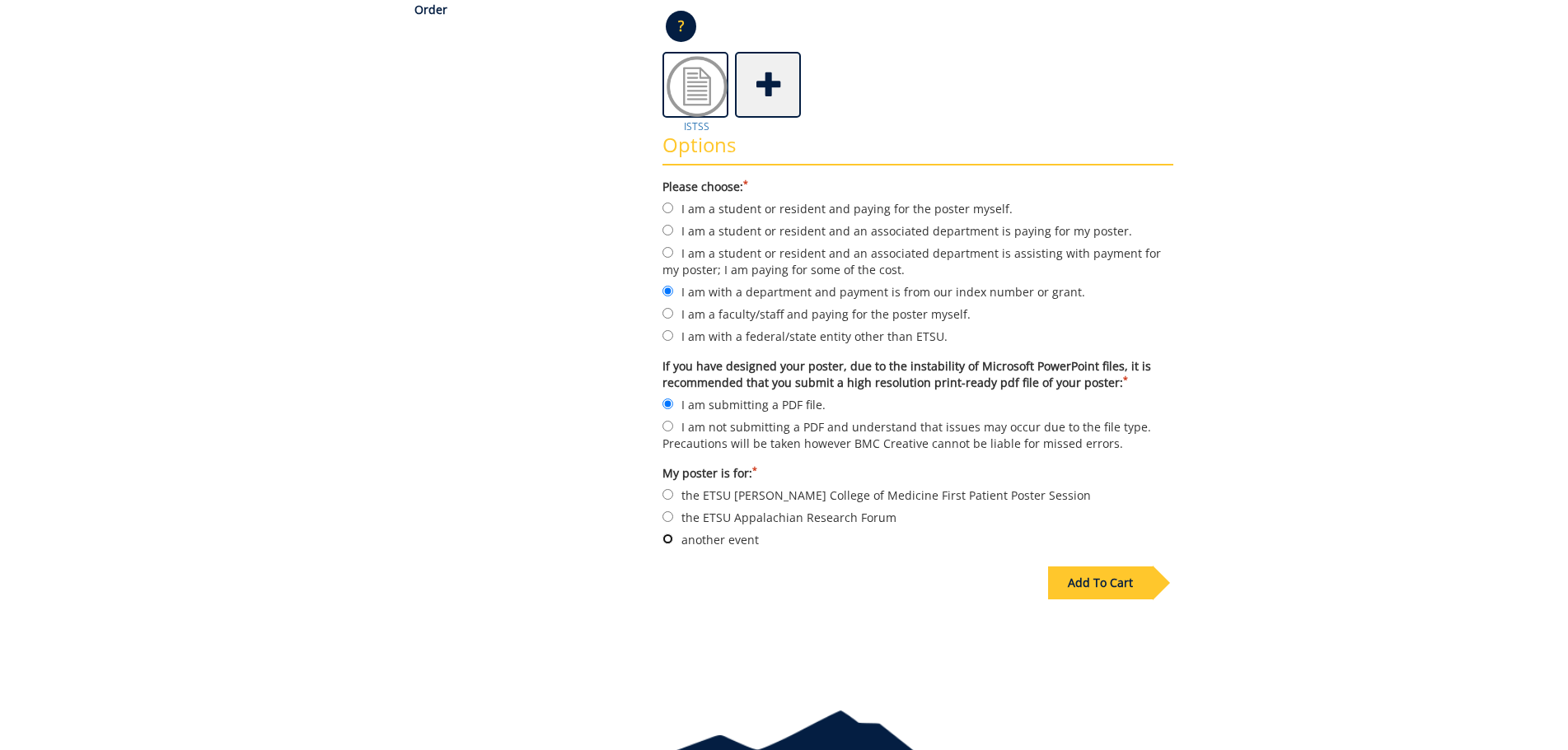
click at [667, 536] on input "another event" at bounding box center [668, 539] width 11 height 11
radio input "true"
click at [1123, 583] on div "Add To Cart" at bounding box center [1100, 583] width 105 height 33
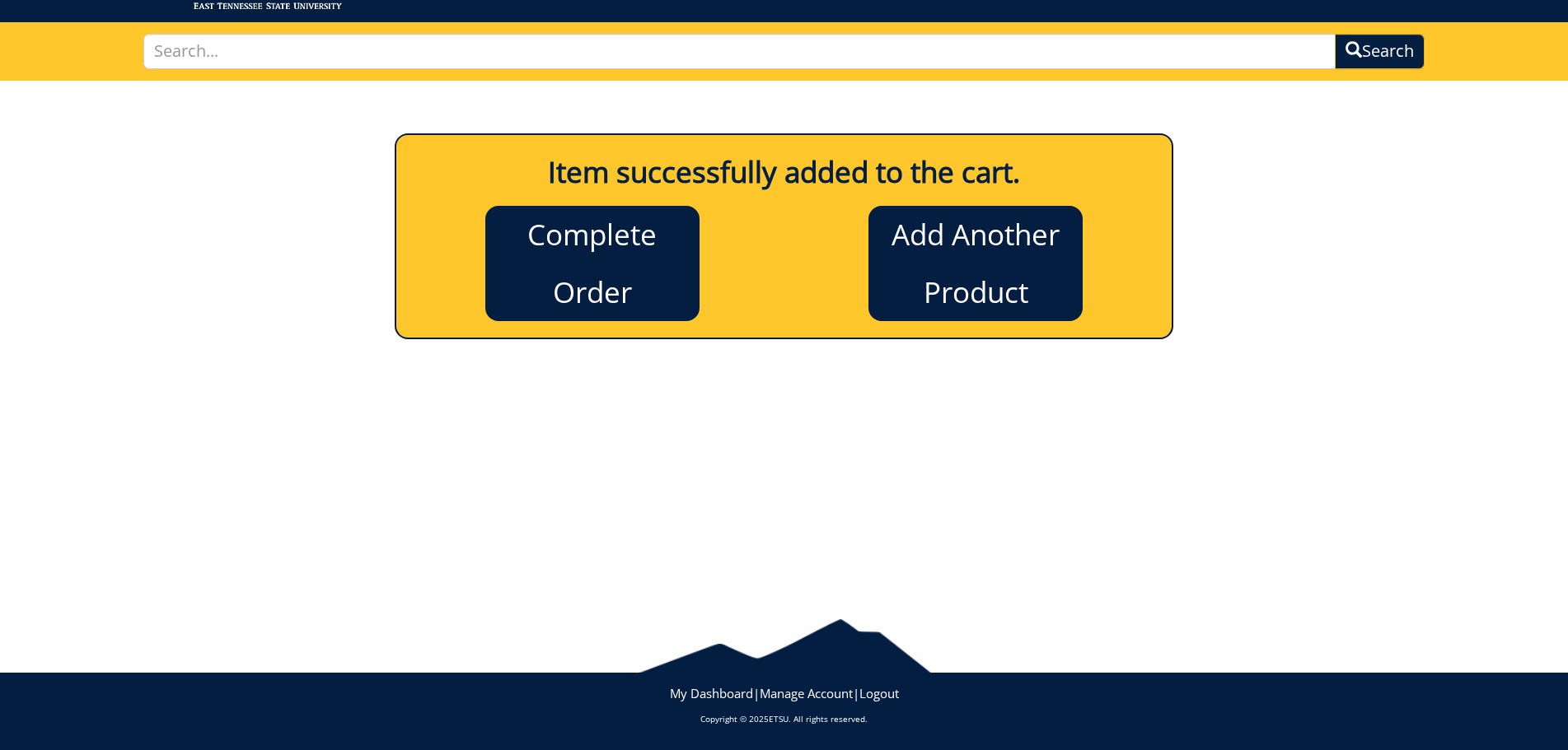
scroll to position [90, 0]
click at [590, 285] on link "Complete Order" at bounding box center [592, 263] width 215 height 115
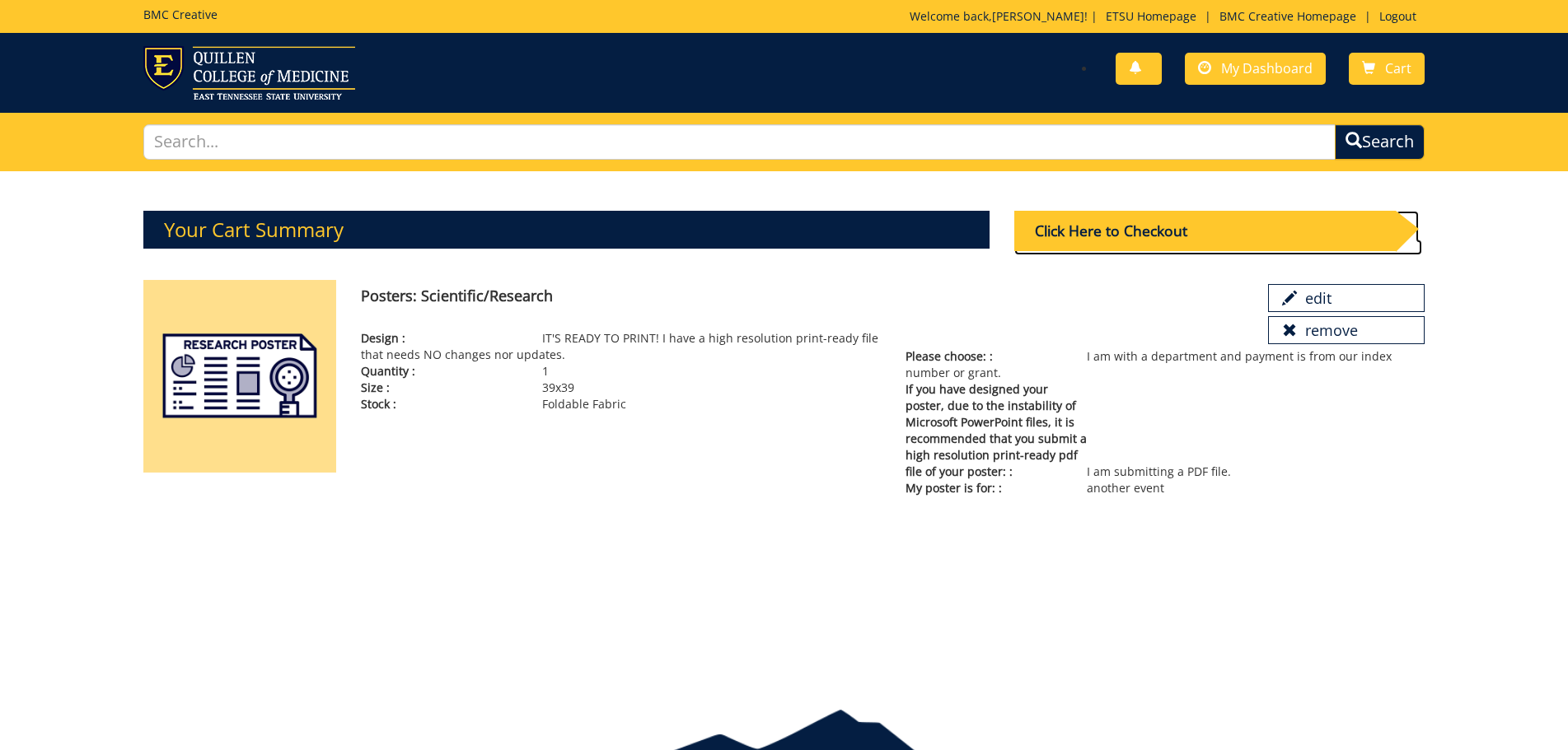
click at [1228, 227] on div "Click Here to Checkout" at bounding box center [1204, 231] width 382 height 40
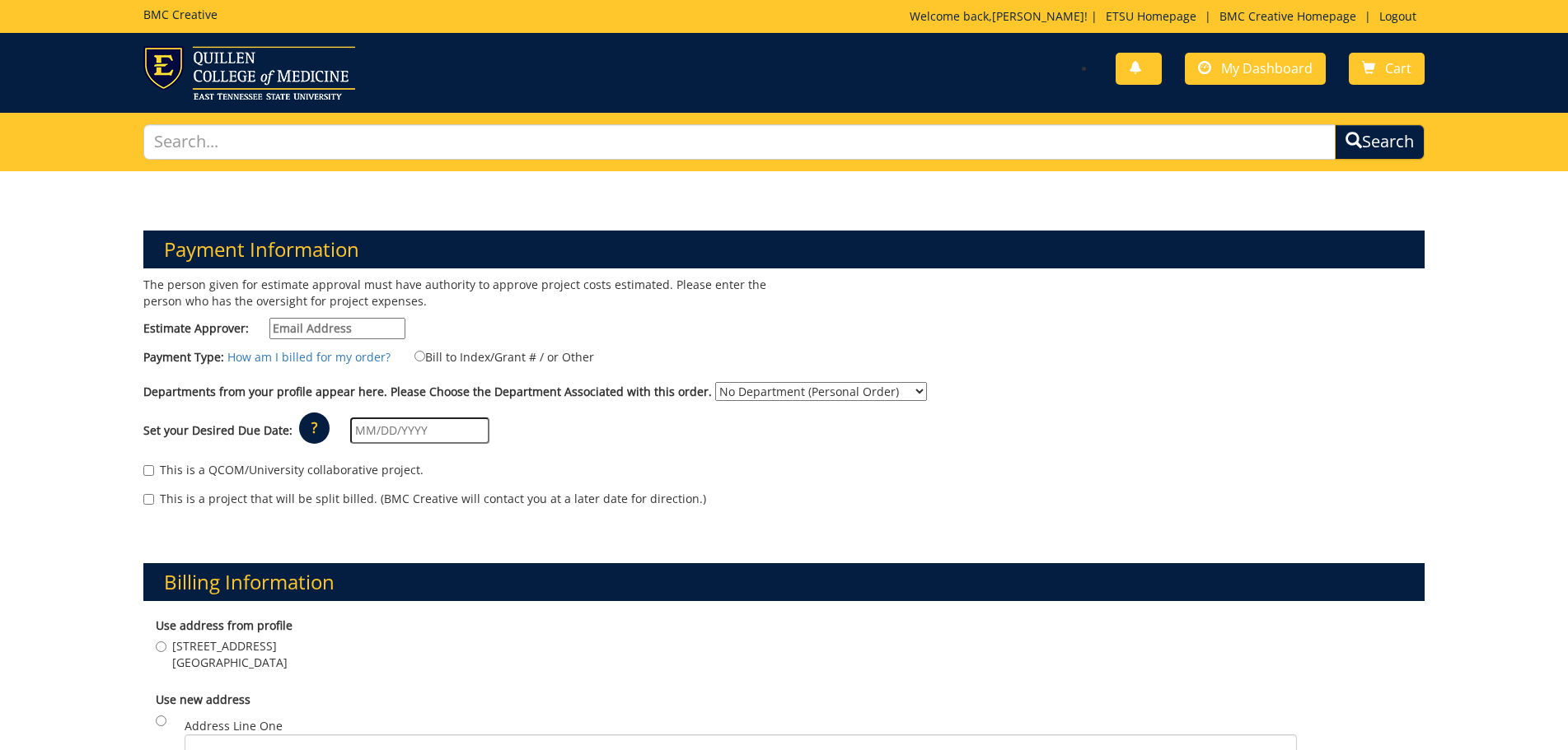
click at [331, 328] on input "Estimate Approver:" at bounding box center [338, 328] width 136 height 21
type input "moser@etsu.edu"
click at [414, 354] on input "Bill to Index/Grant # / or Other" at bounding box center [420, 356] width 11 height 11
radio input "true"
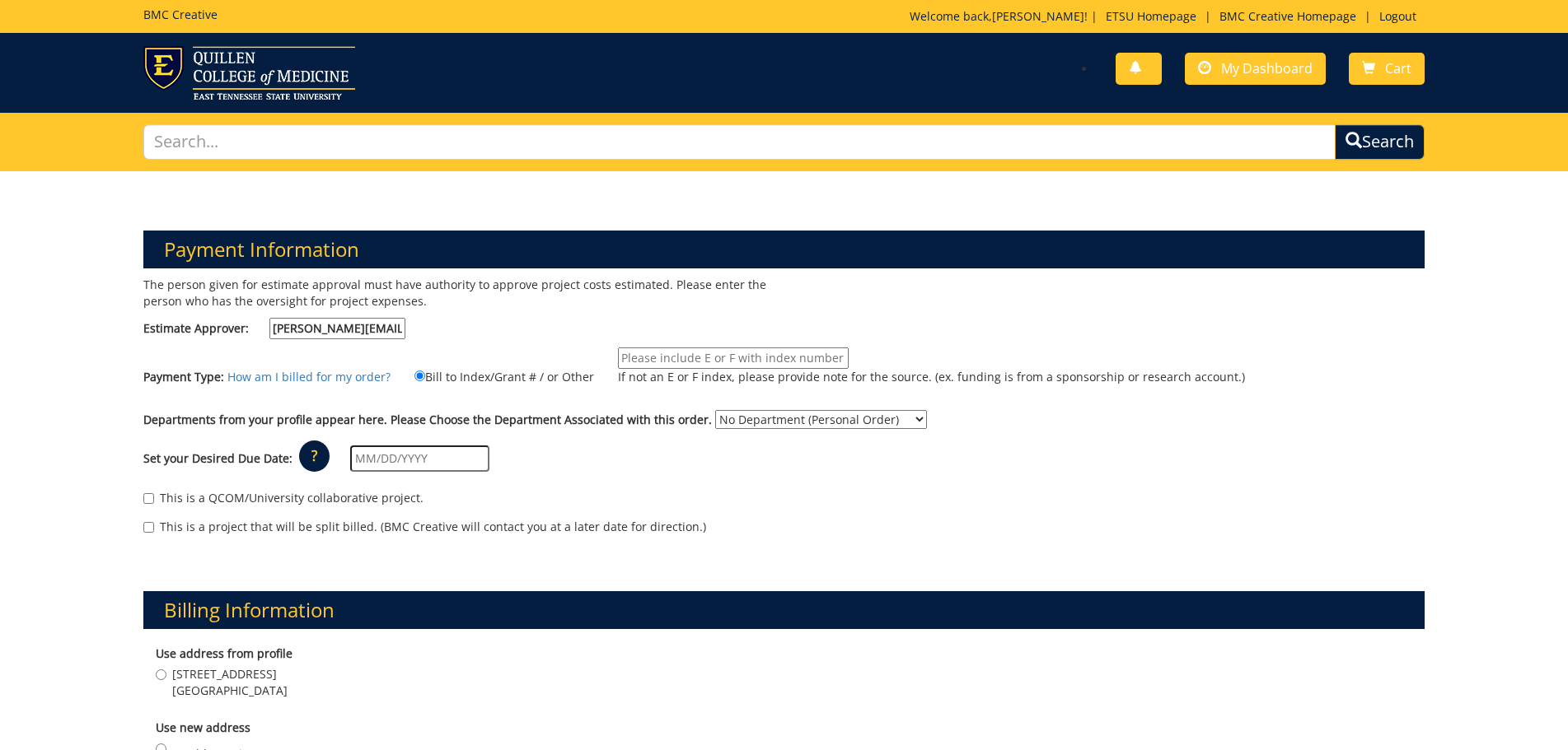
click at [759, 362] on input "If not an E or F index, please provide note for the source. (ex. funding is fro…" at bounding box center [733, 358] width 231 height 21
click at [727, 363] on input "E 20-62400-300300-*760-74510-" at bounding box center [733, 358] width 231 height 21
click at [817, 354] on input "E 20-62400-300300-760-74510-" at bounding box center [733, 358] width 231 height 21
type input "E 20-62400-300300-760-74510-300-999-999-999-999-99"
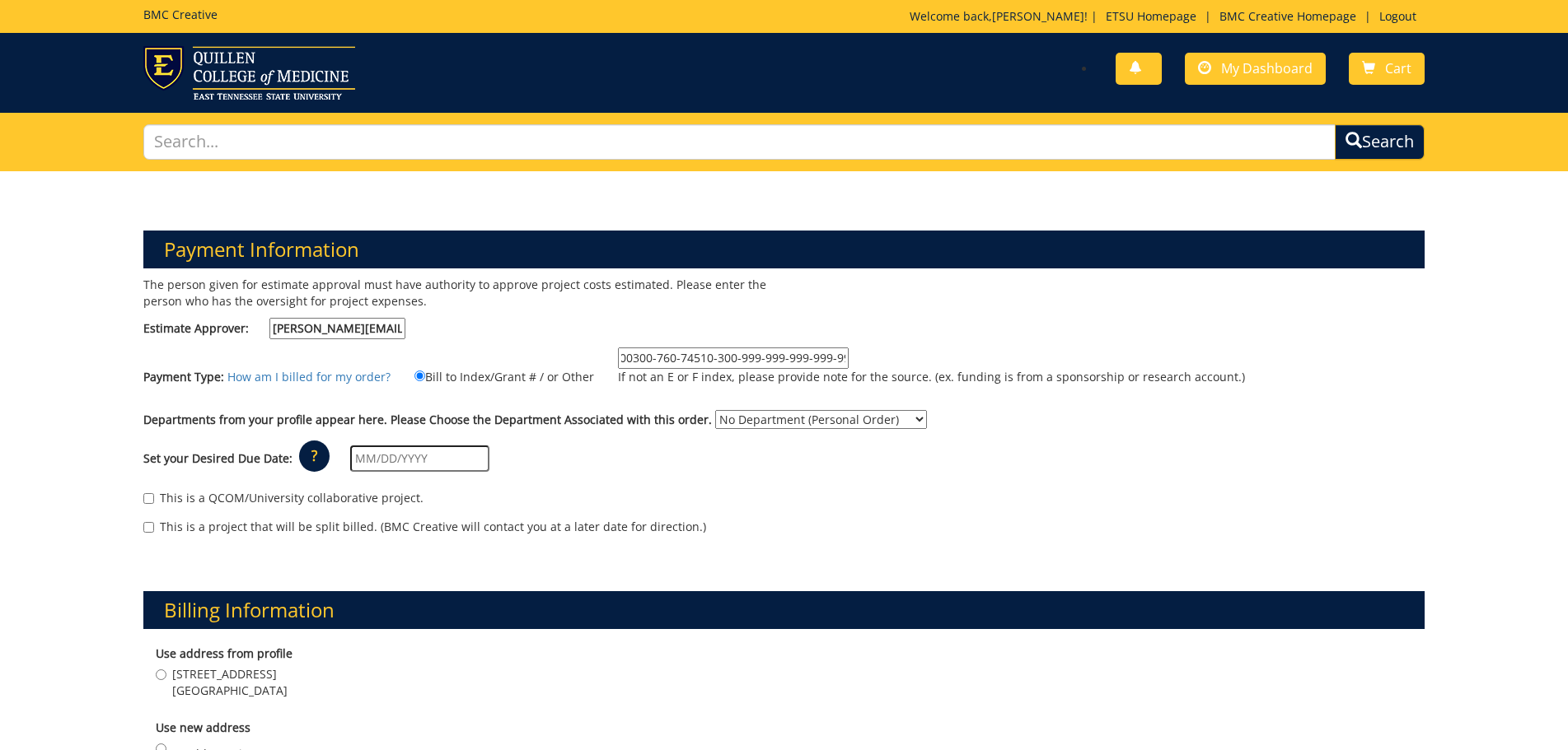
click at [787, 417] on select "No Department (Personal Order) Psychiatry and Behavioral Sciences" at bounding box center [821, 420] width 212 height 19
select select "152"
click at [715, 410] on select "No Department (Personal Order) Psychiatry and Behavioral Sciences" at bounding box center [821, 420] width 212 height 19
click at [395, 457] on input "text" at bounding box center [419, 458] width 139 height 27
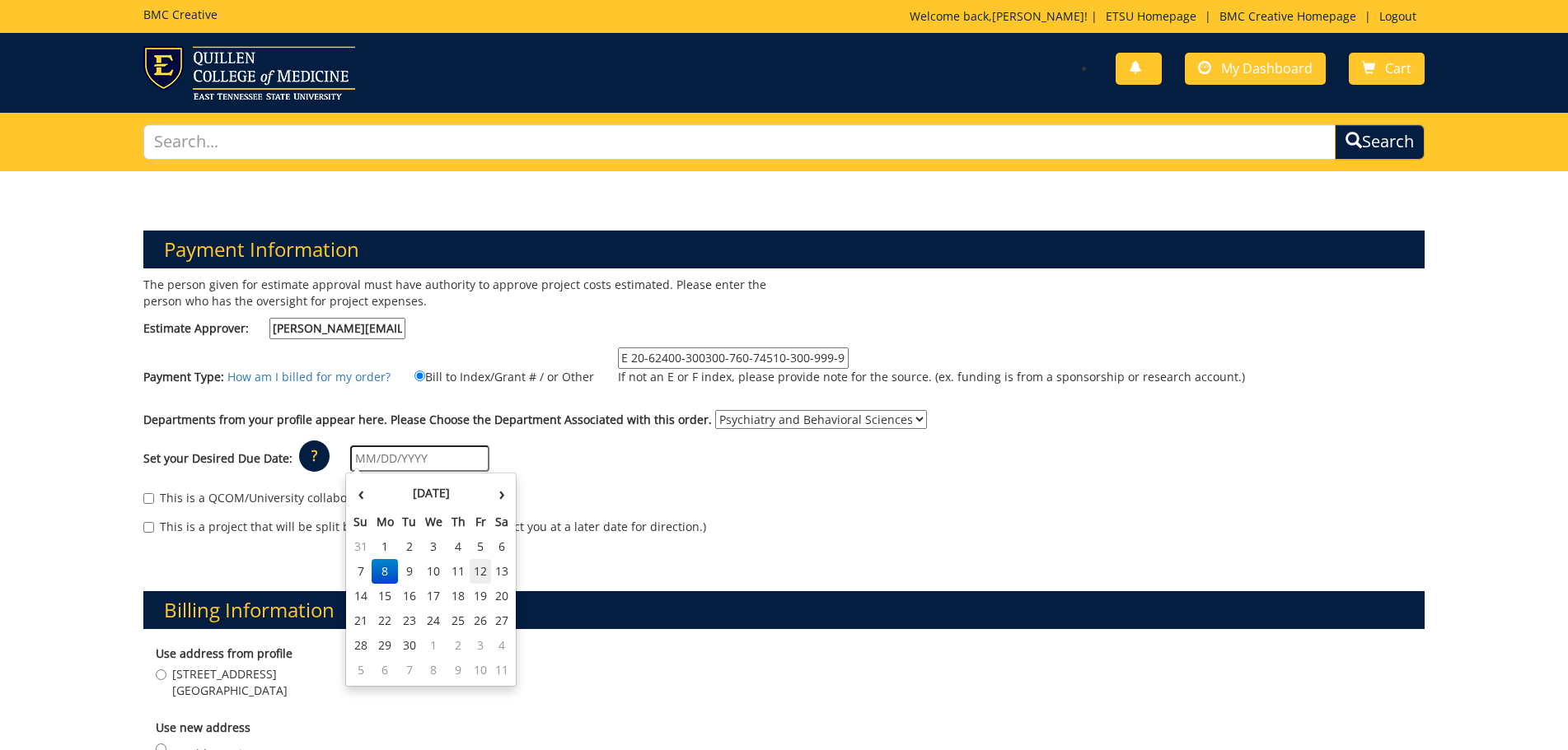
click at [484, 568] on td "12" at bounding box center [481, 571] width 22 height 25
type input "[DATE]"
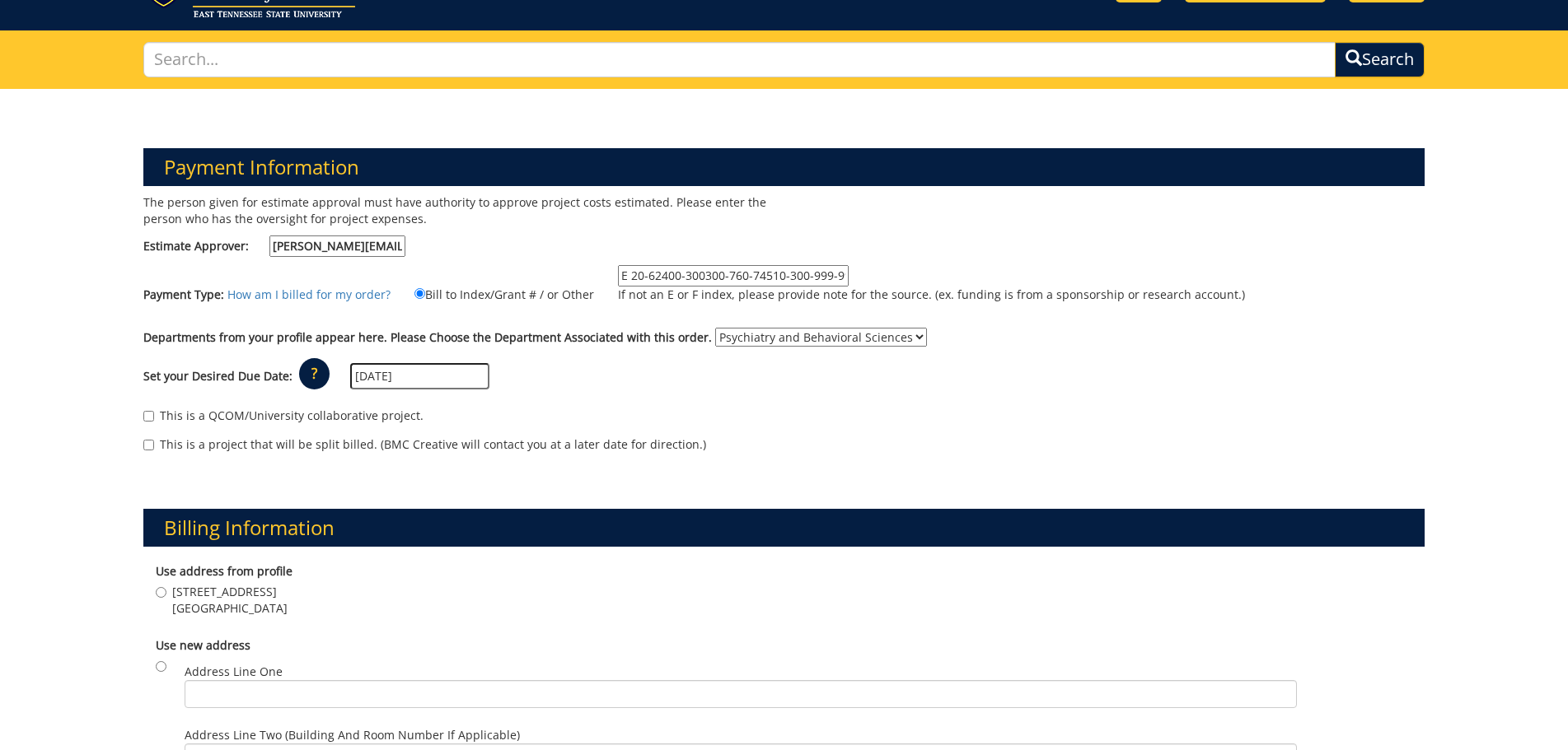
scroll to position [247, 0]
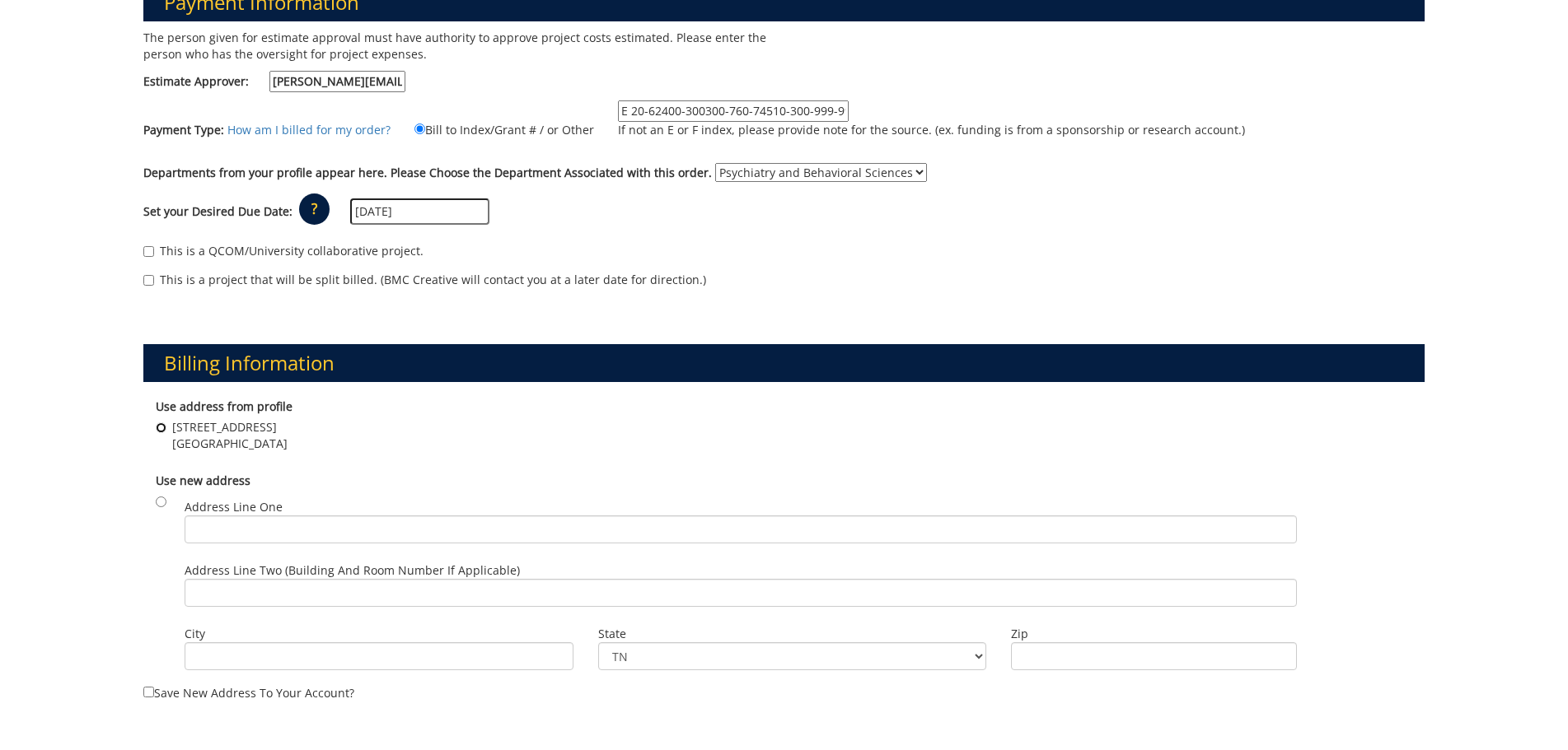
click at [164, 426] on input "325 Treasure Lane Johnson City , TN 37614" at bounding box center [161, 428] width 11 height 11
radio input "true"
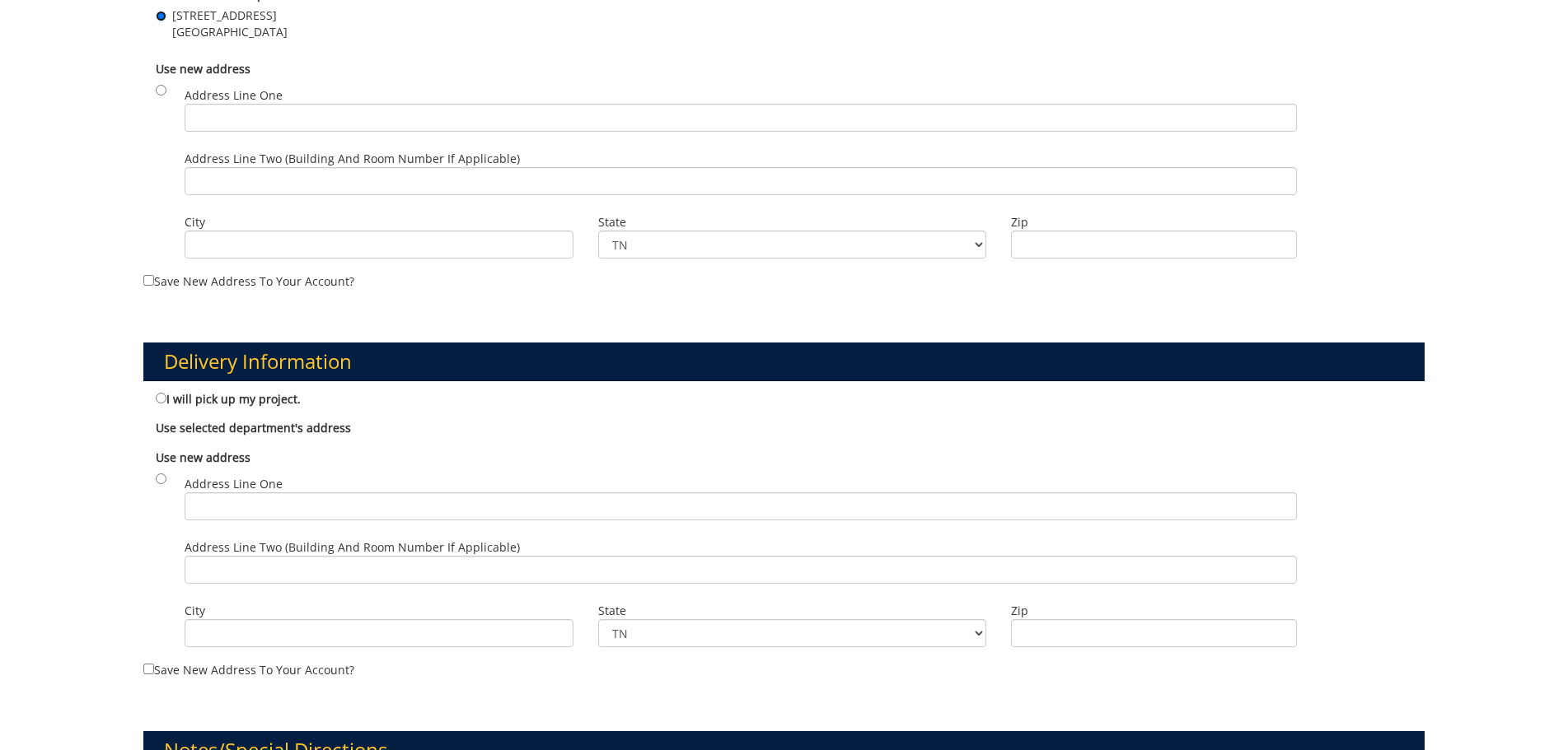
scroll to position [741, 0]
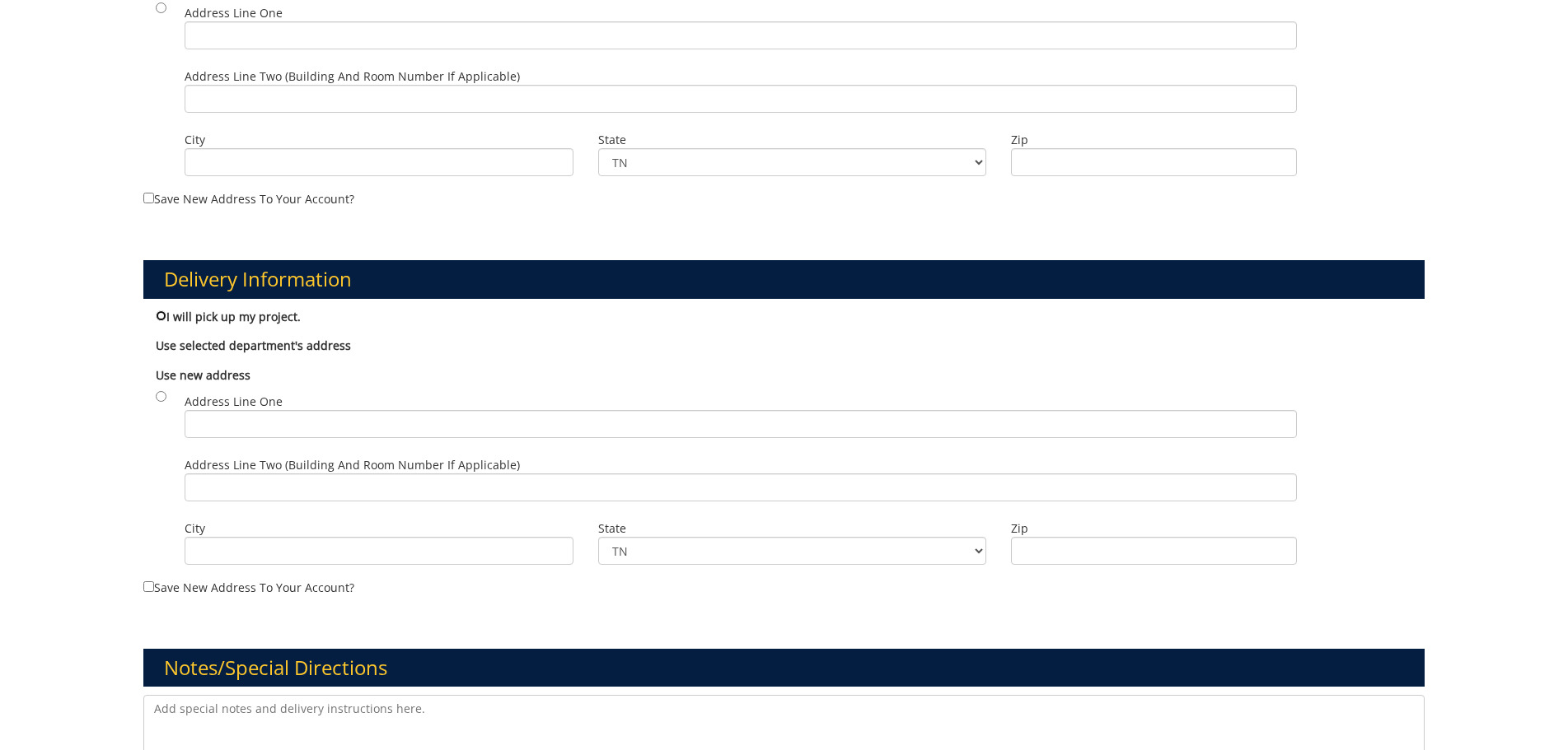
click at [163, 316] on input "I will pick up my project." at bounding box center [161, 316] width 11 height 11
radio input "true"
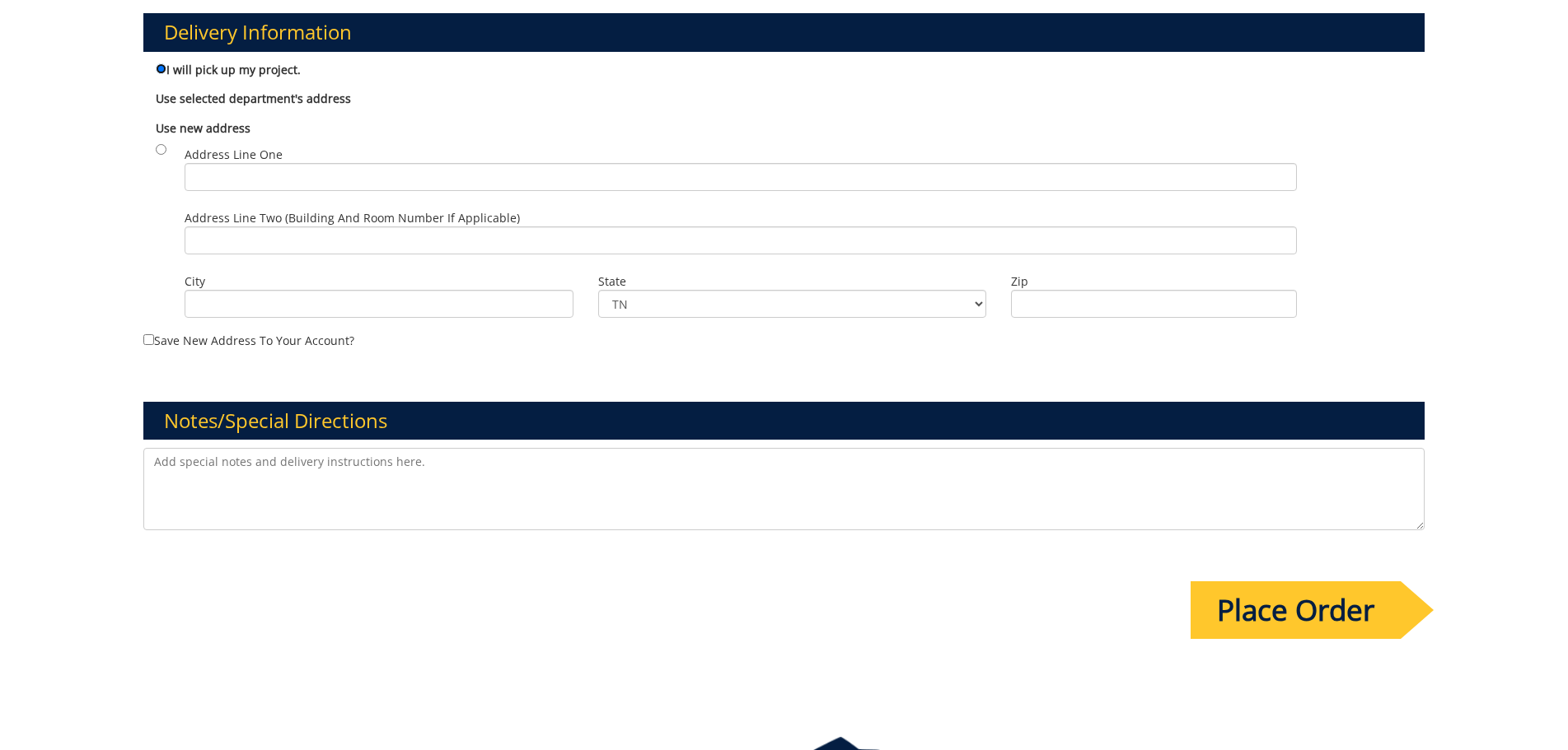
scroll to position [1070, 0]
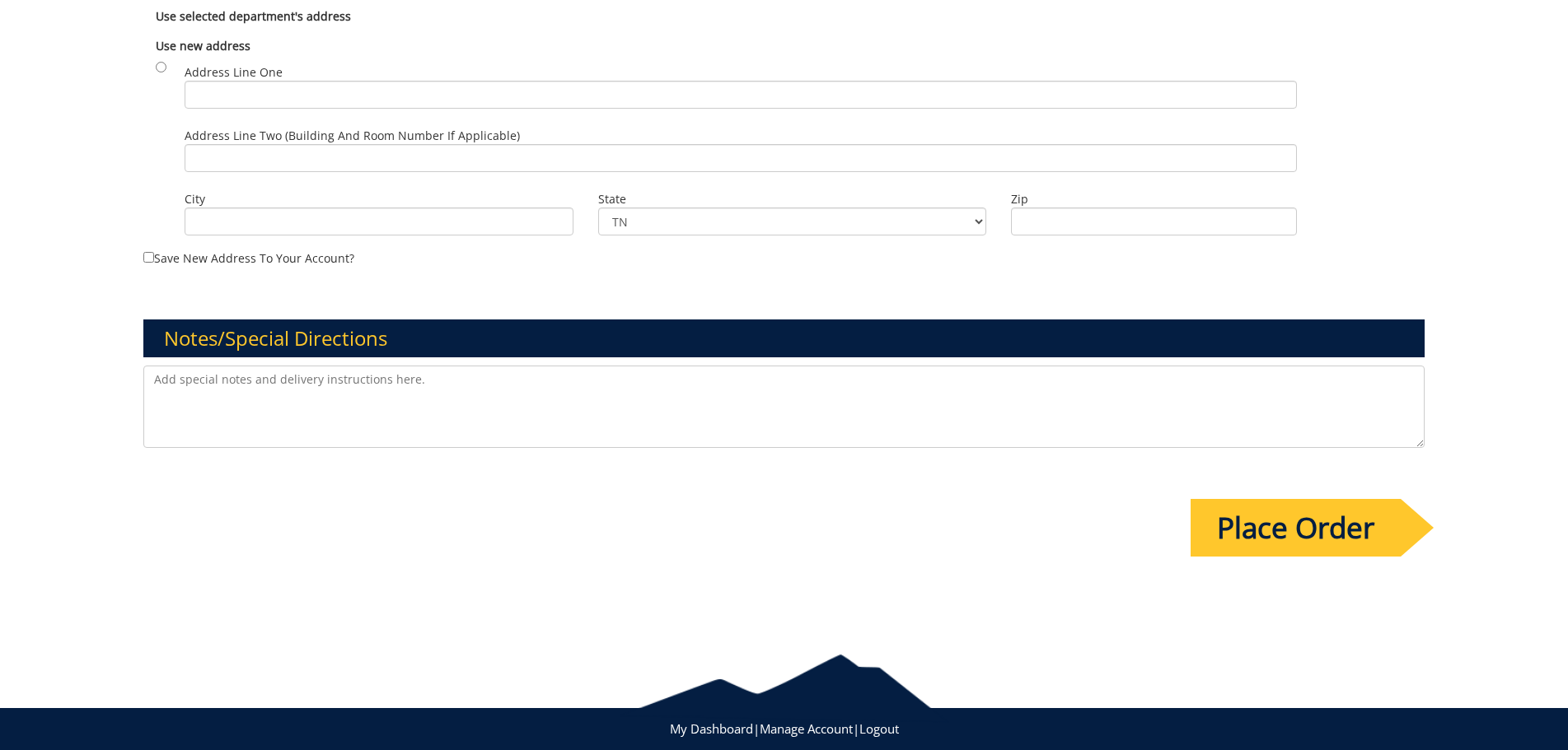
click at [1284, 538] on input "Place Order" at bounding box center [1295, 527] width 210 height 58
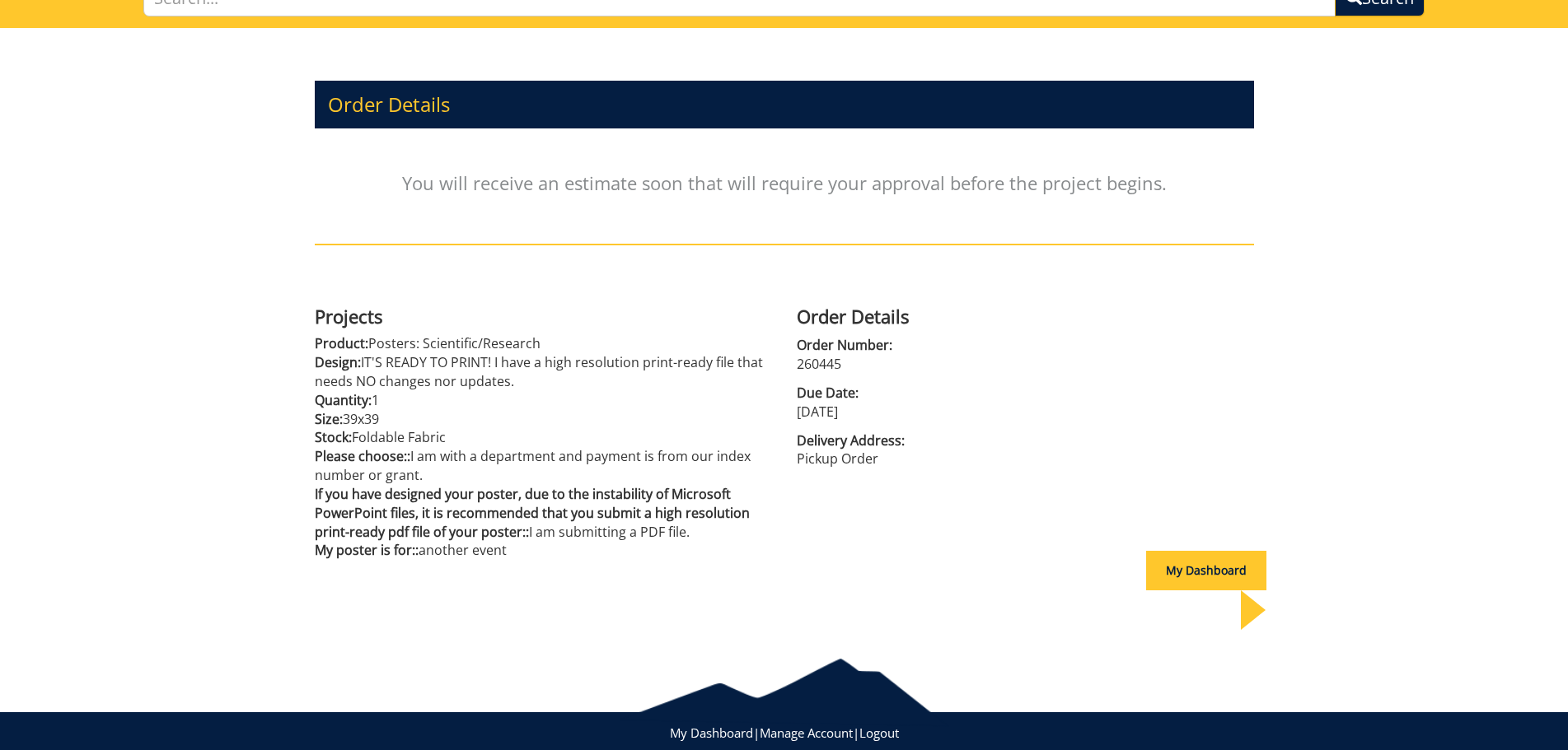
scroll to position [61, 0]
